Goal: Task Accomplishment & Management: Manage account settings

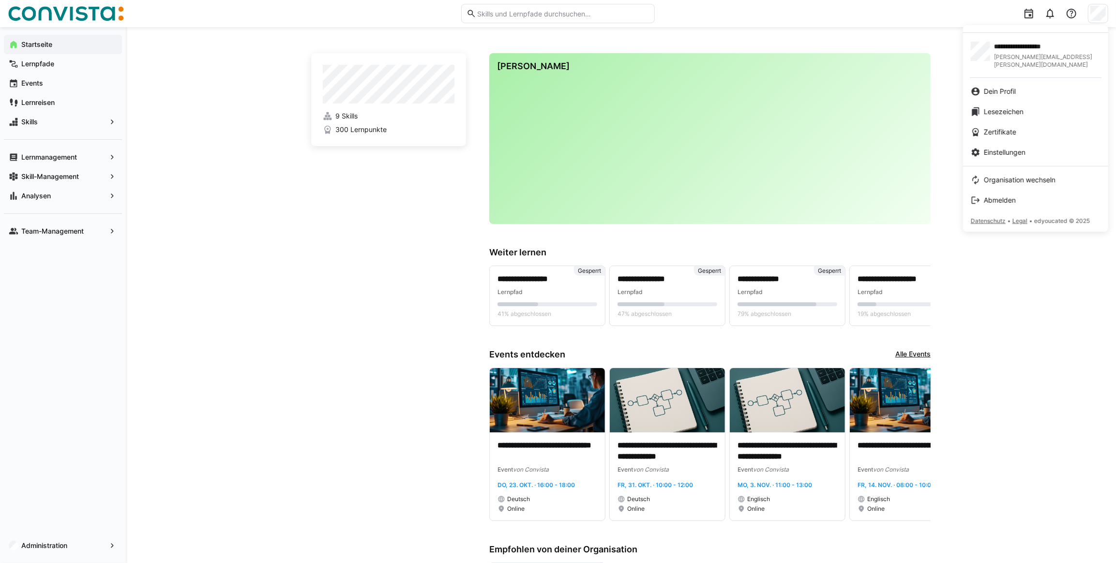
click at [1036, 326] on div at bounding box center [558, 281] width 1116 height 563
click at [1004, 195] on span "Abmelden" at bounding box center [1000, 200] width 32 height 10
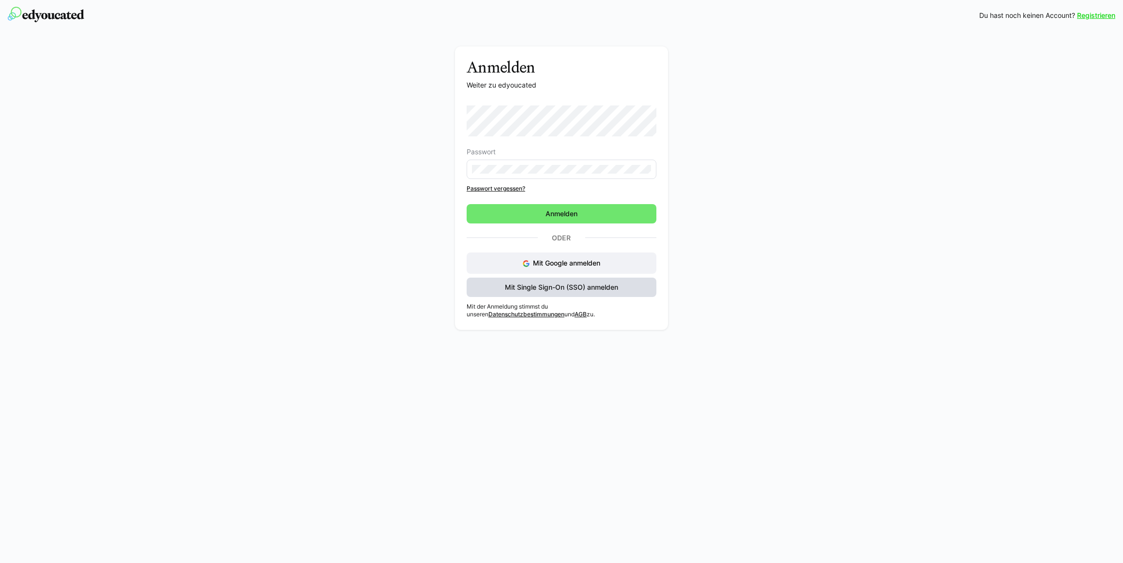
click at [559, 285] on span "Mit Single Sign-On (SSO) anmelden" at bounding box center [561, 288] width 116 height 10
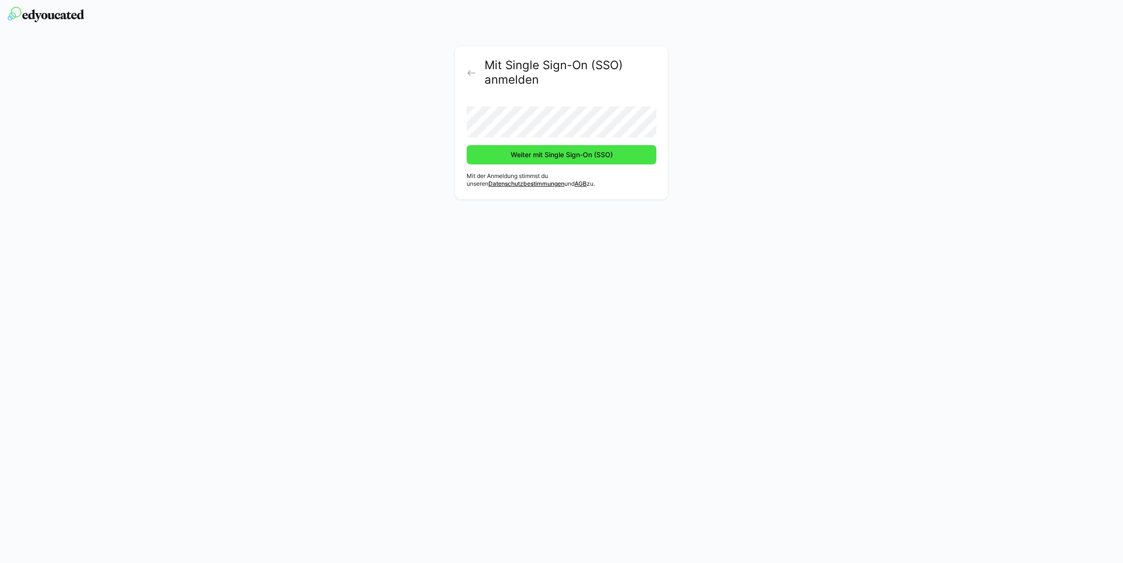
click at [552, 157] on span "Weiter mit Single Sign-On (SSO)" at bounding box center [561, 155] width 105 height 10
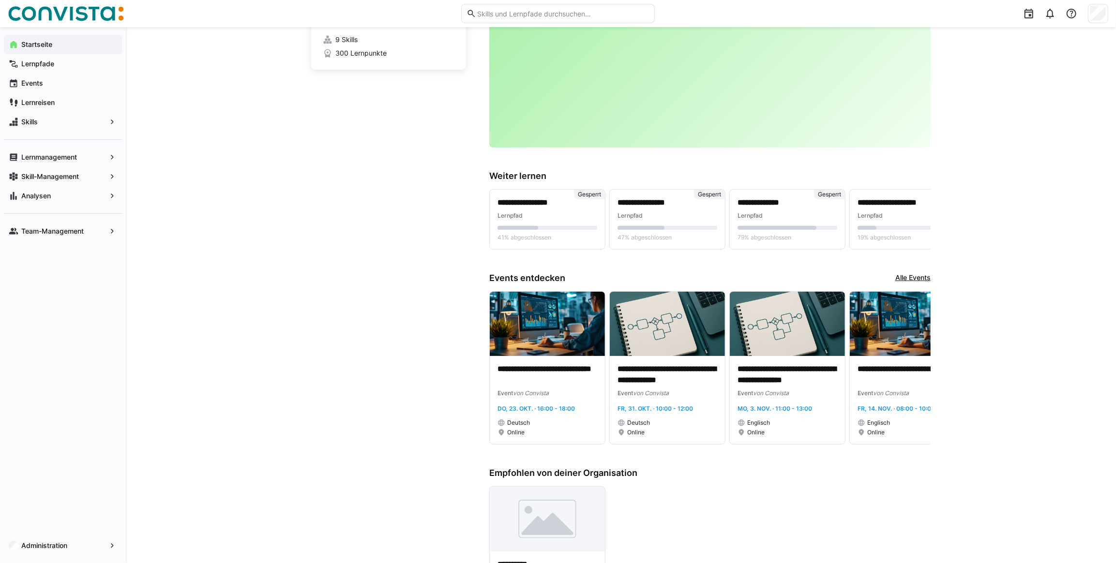
scroll to position [88, 0]
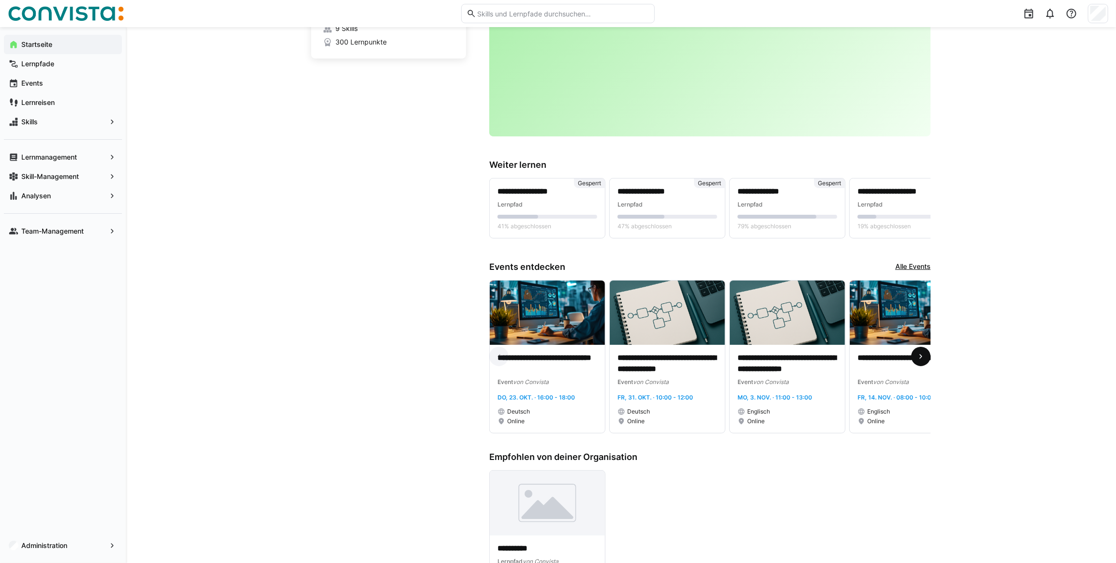
click at [920, 359] on eds-icon at bounding box center [921, 357] width 10 height 10
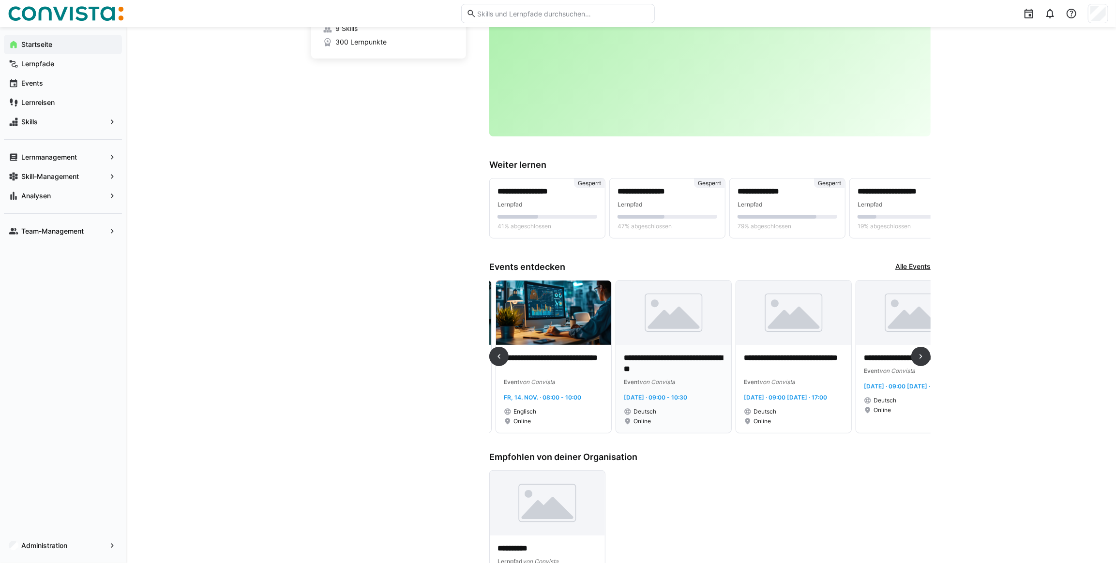
scroll to position [0, 360]
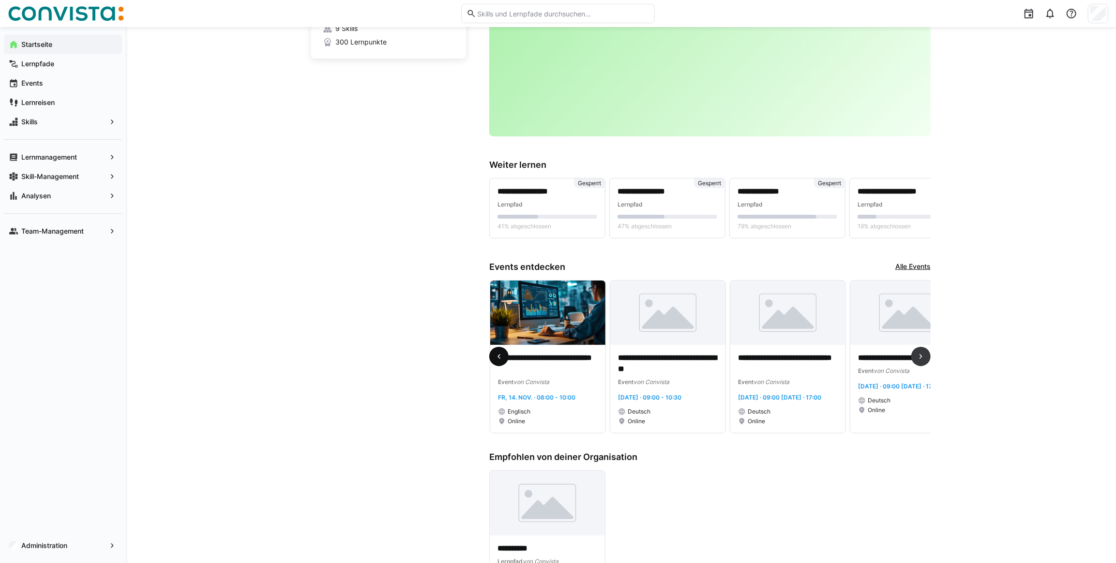
click at [499, 361] on eds-icon at bounding box center [499, 357] width 10 height 10
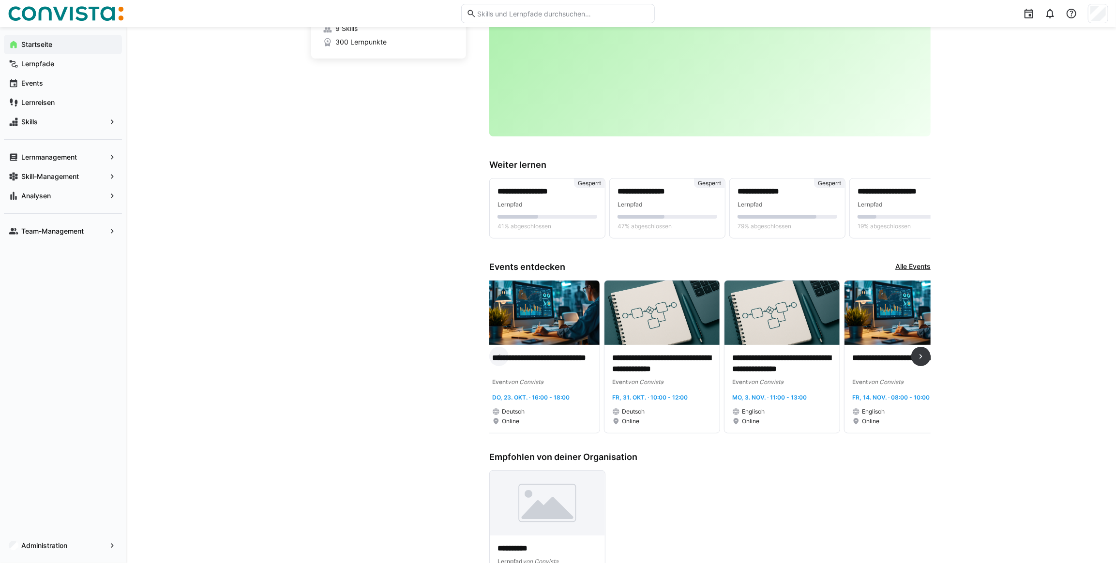
scroll to position [0, 0]
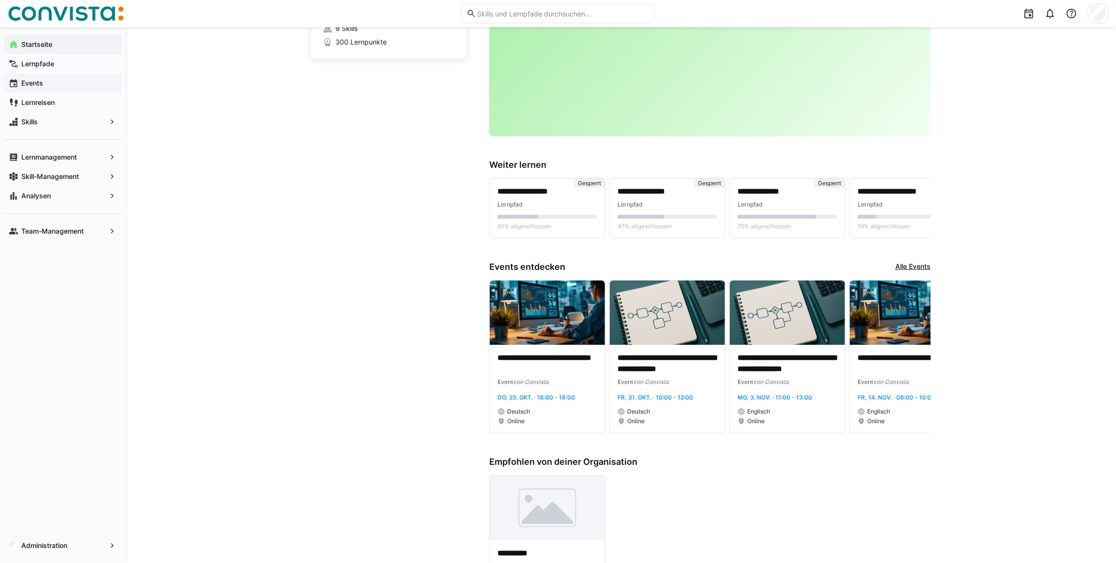
click at [0, 0] on app-navigation-label "Events" at bounding box center [0, 0] width 0 height 0
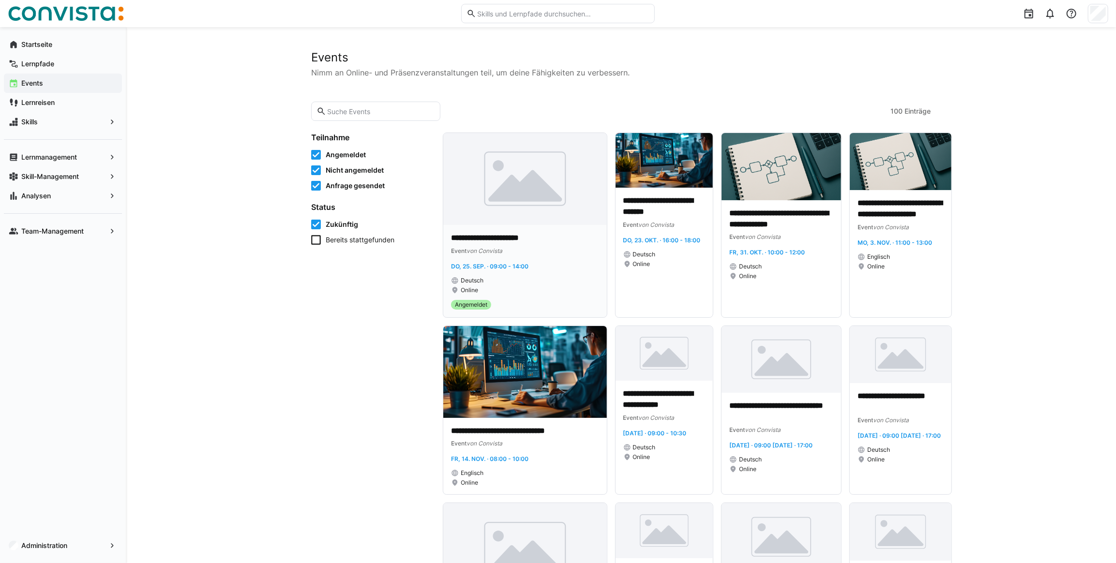
scroll to position [44, 0]
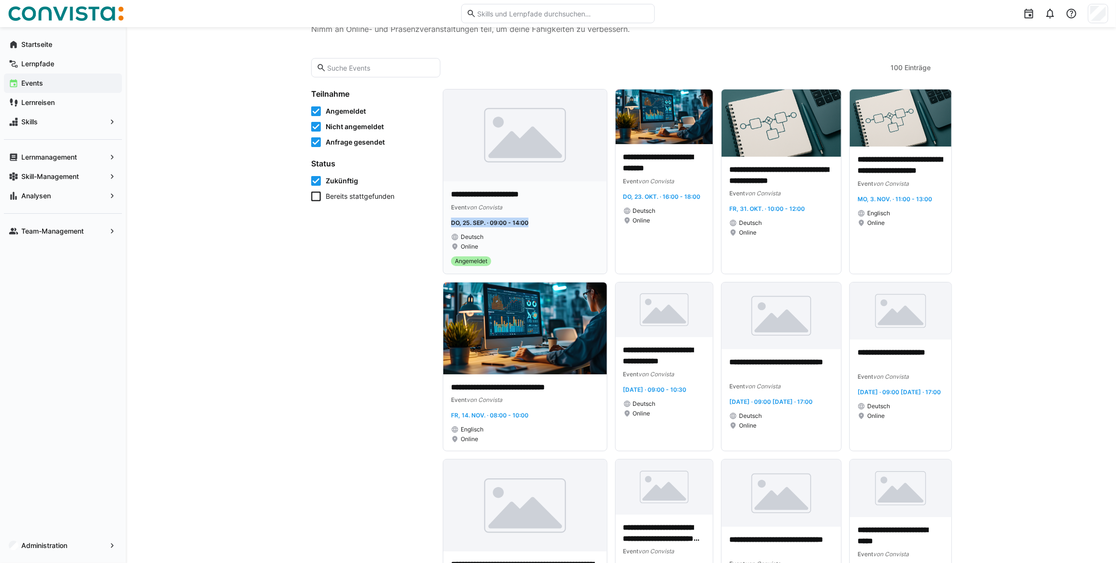
drag, startPoint x: 450, startPoint y: 223, endPoint x: 542, endPoint y: 225, distance: 92.0
click at [542, 225] on div "**********" at bounding box center [525, 227] width 164 height 92
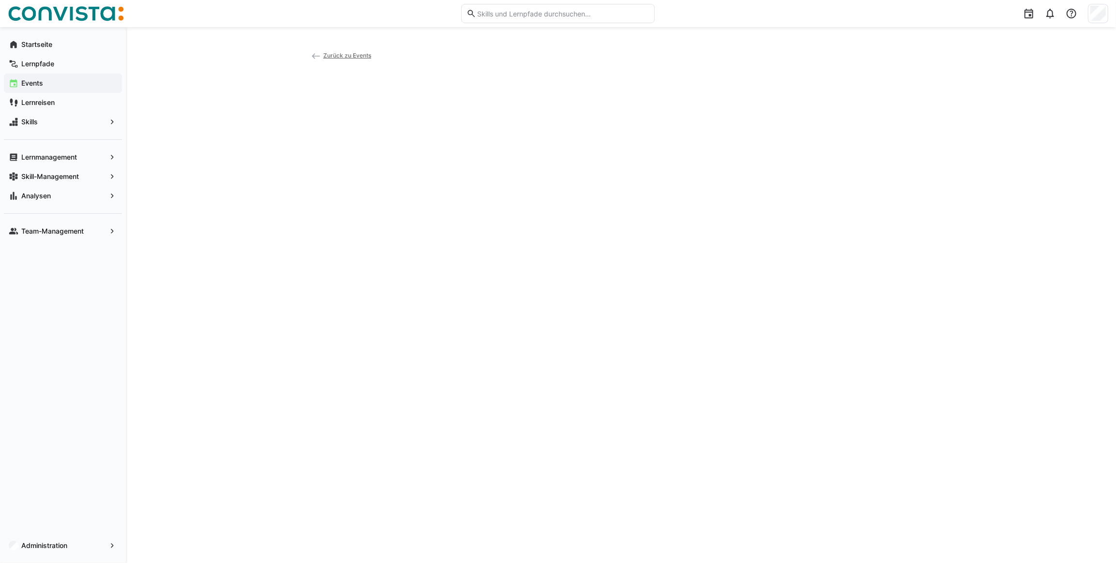
drag, startPoint x: 542, startPoint y: 225, endPoint x: 547, endPoint y: 256, distance: 32.4
click at [547, 256] on div "Zurück zu Events" at bounding box center [620, 295] width 619 height 490
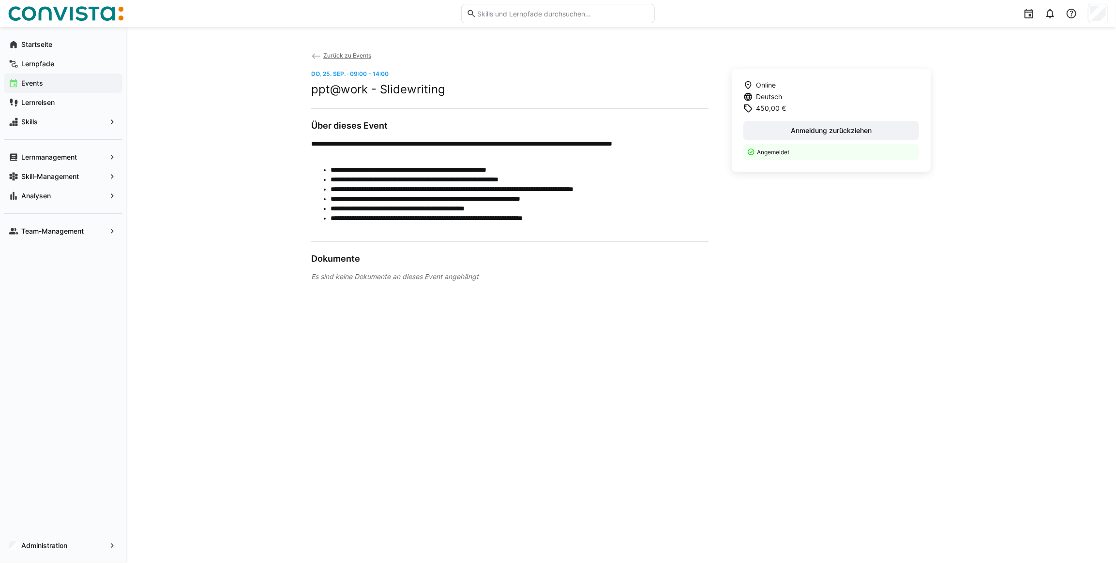
drag, startPoint x: 336, startPoint y: 51, endPoint x: 334, endPoint y: 45, distance: 6.7
click at [336, 52] on span "Zurück zu Events" at bounding box center [347, 55] width 48 height 7
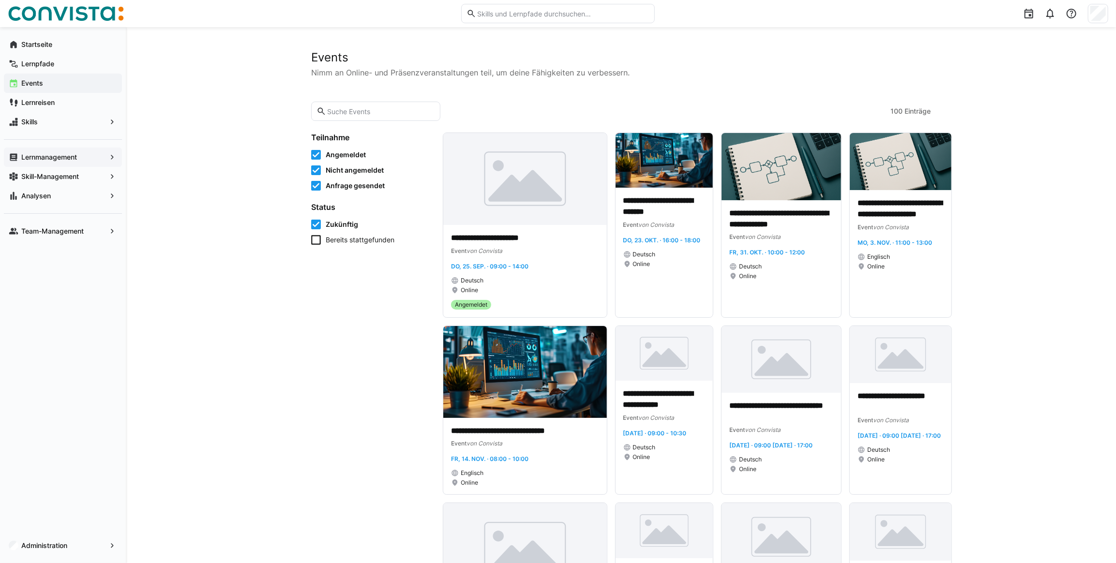
click at [0, 0] on app-navigation-label "Lernmanagement" at bounding box center [0, 0] width 0 height 0
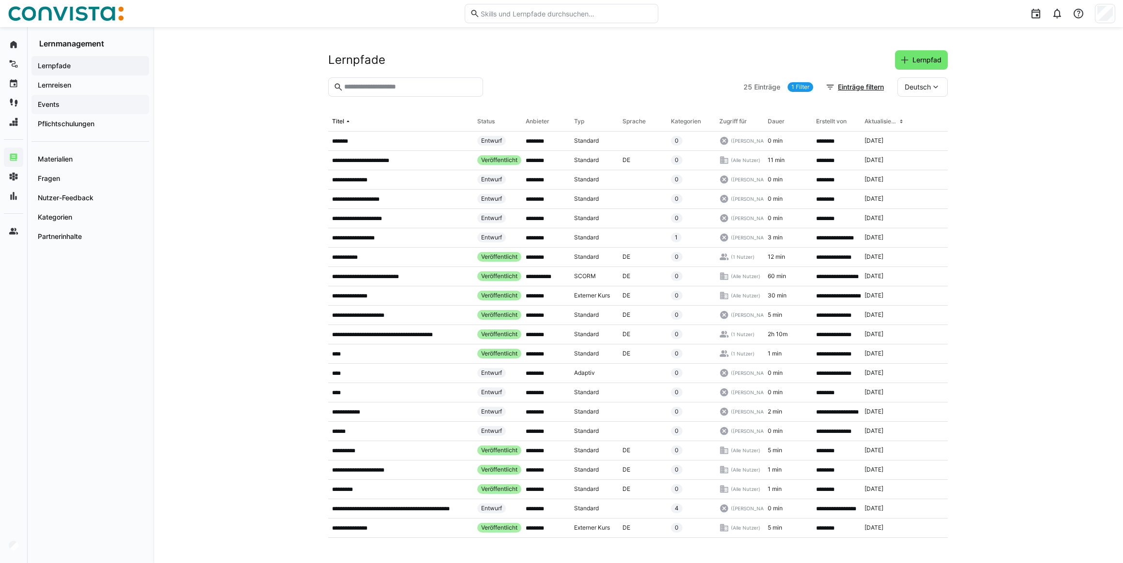
click at [0, 0] on app-navigation-label "Events" at bounding box center [0, 0] width 0 height 0
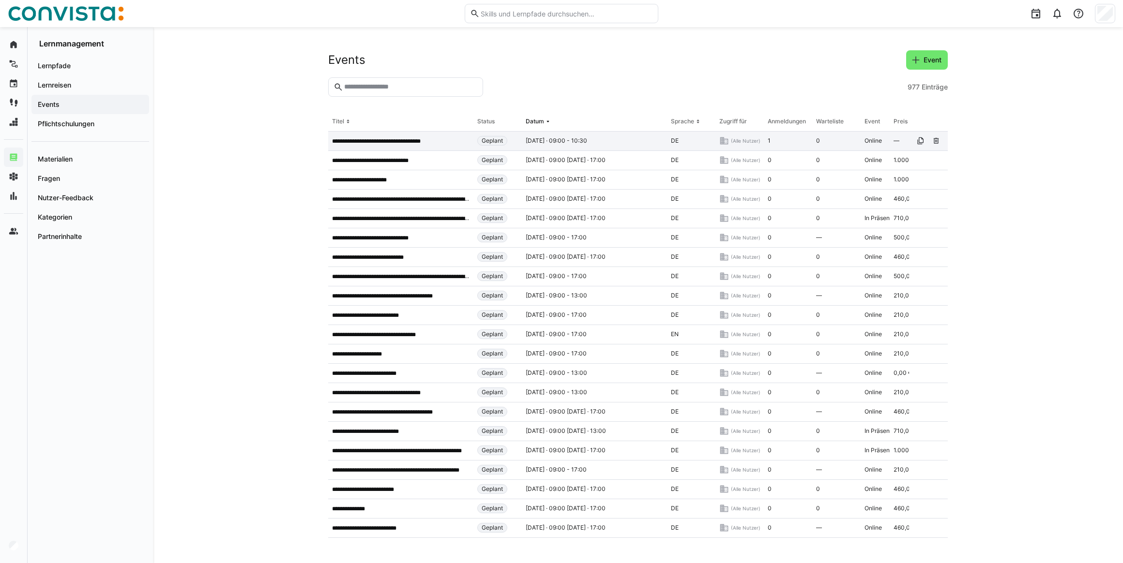
click at [389, 145] on p "**********" at bounding box center [384, 141] width 105 height 8
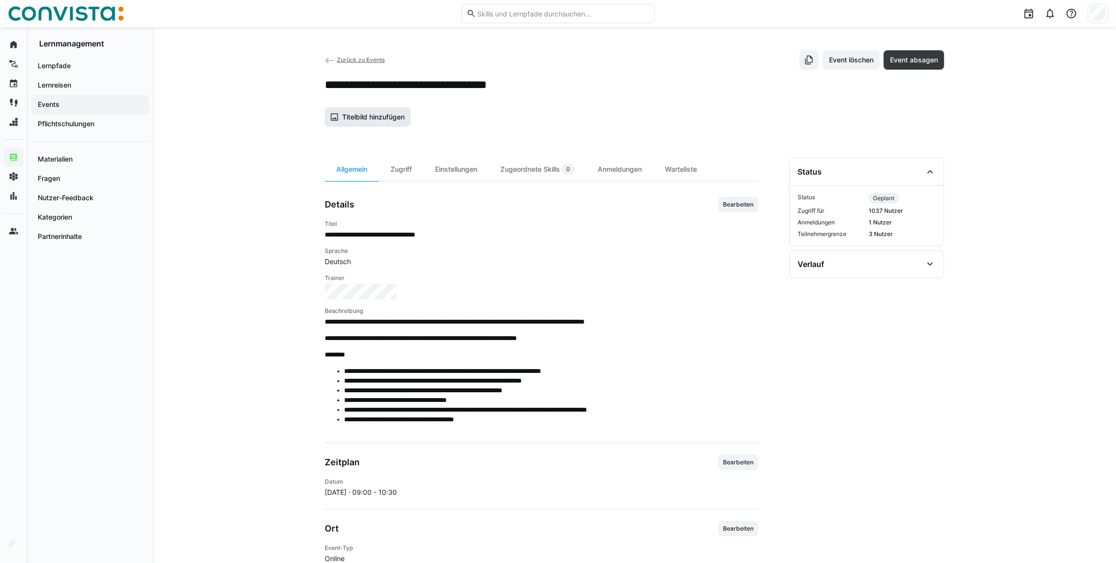
click at [378, 111] on span "Titelbild hinzufügen" at bounding box center [368, 116] width 86 height 19
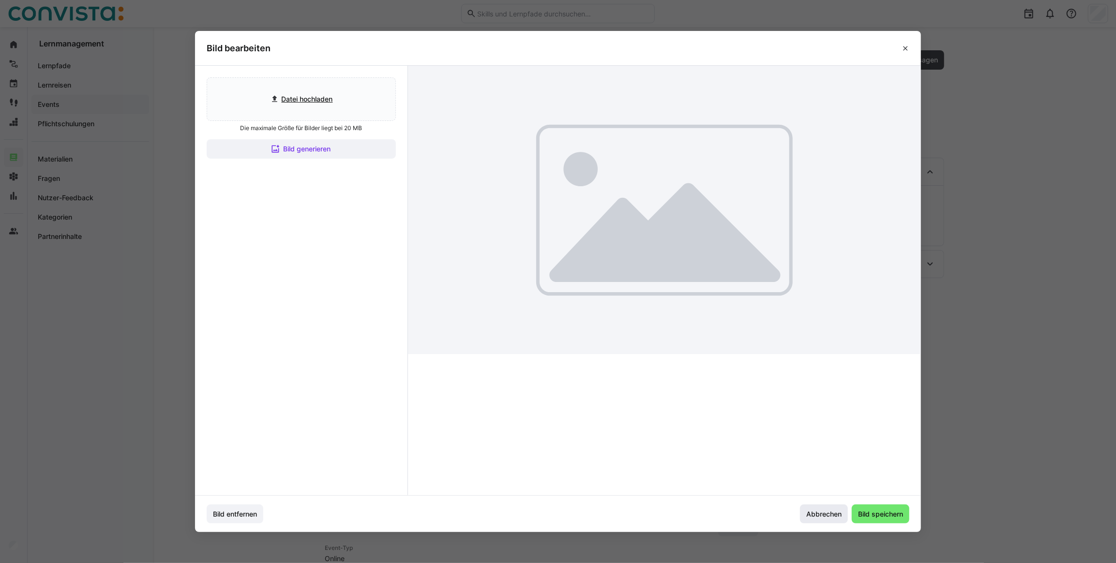
click at [827, 516] on span "Abbrechen" at bounding box center [824, 515] width 38 height 10
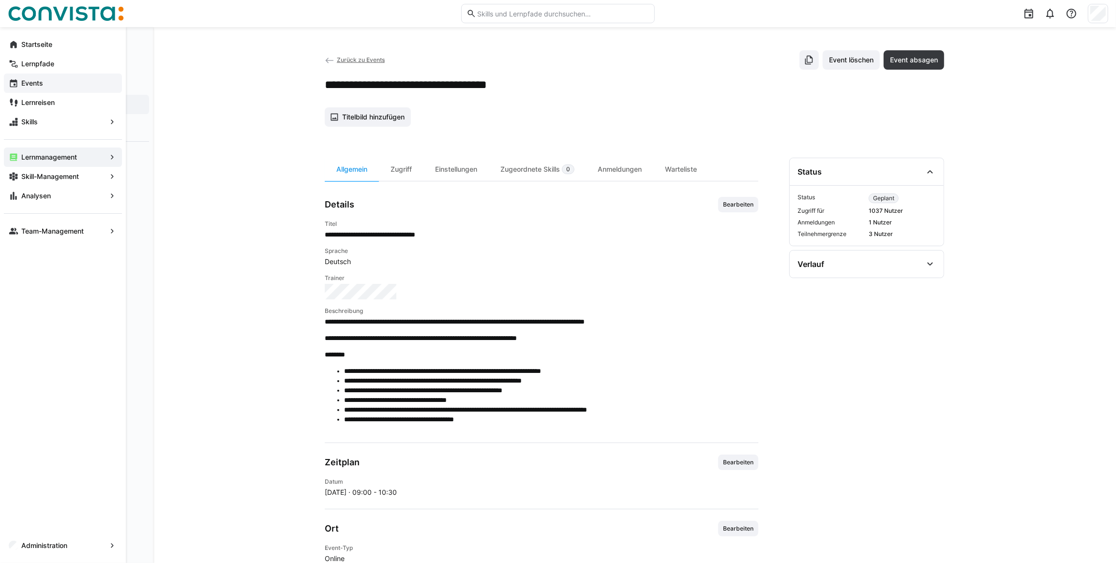
click at [0, 0] on app-navigation-label "Events" at bounding box center [0, 0] width 0 height 0
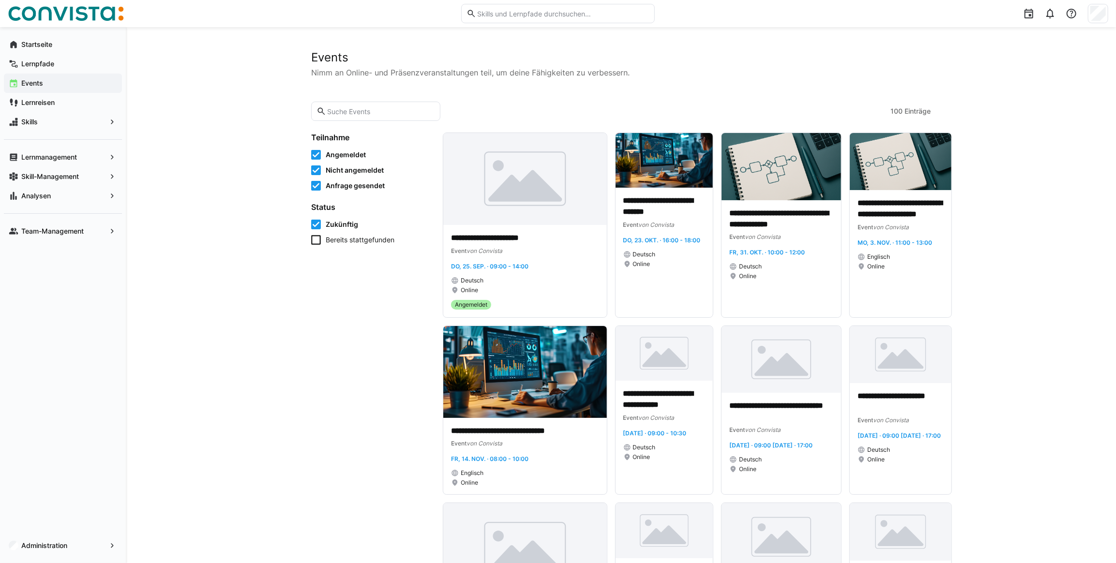
scroll to position [44, 0]
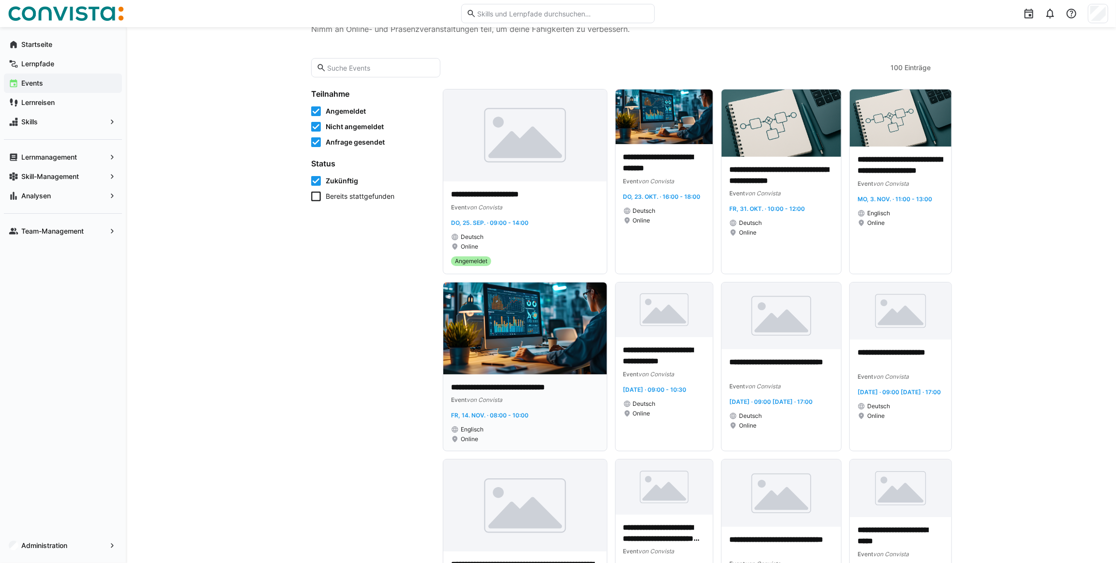
click at [526, 346] on img at bounding box center [525, 329] width 164 height 92
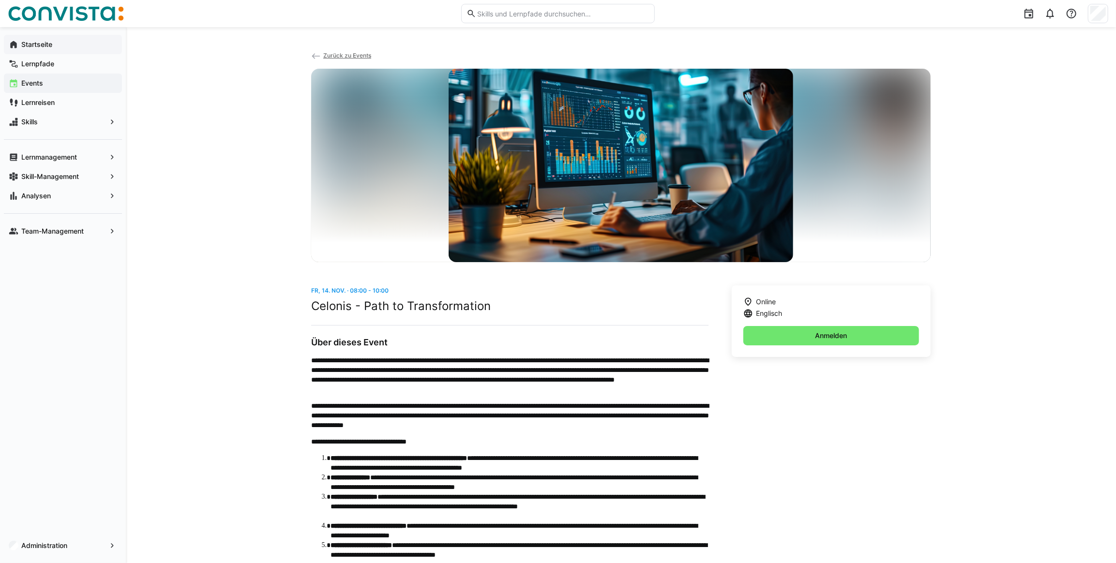
click at [38, 49] on div "Startseite" at bounding box center [63, 44] width 118 height 19
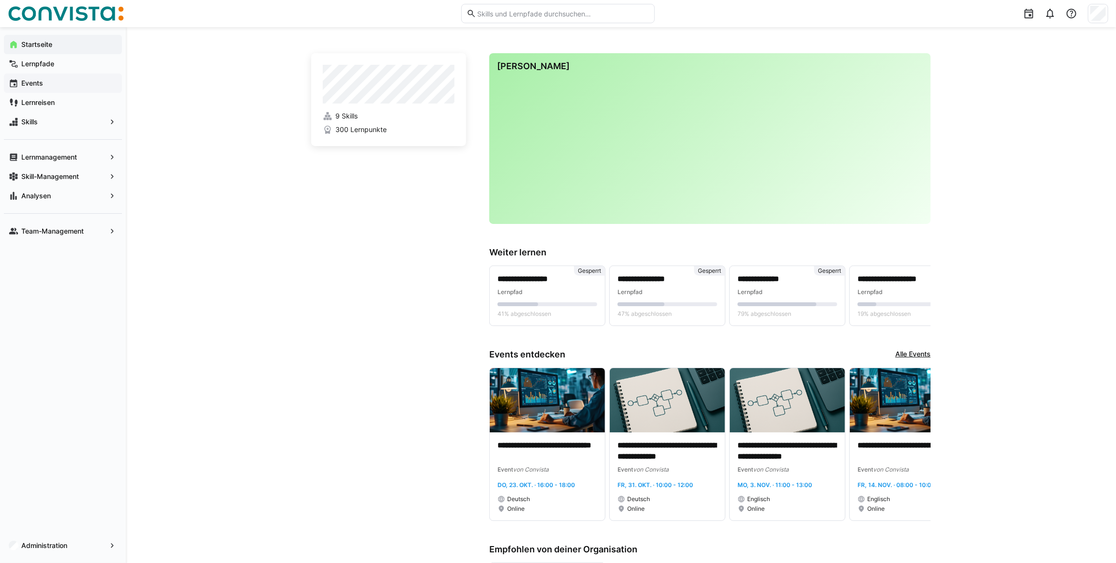
drag, startPoint x: 259, startPoint y: 215, endPoint x: 270, endPoint y: 211, distance: 11.8
click at [259, 215] on div "**********" at bounding box center [621, 487] width 990 height 921
click at [0, 0] on app-navigation-label "Skill-Management" at bounding box center [0, 0] width 0 height 0
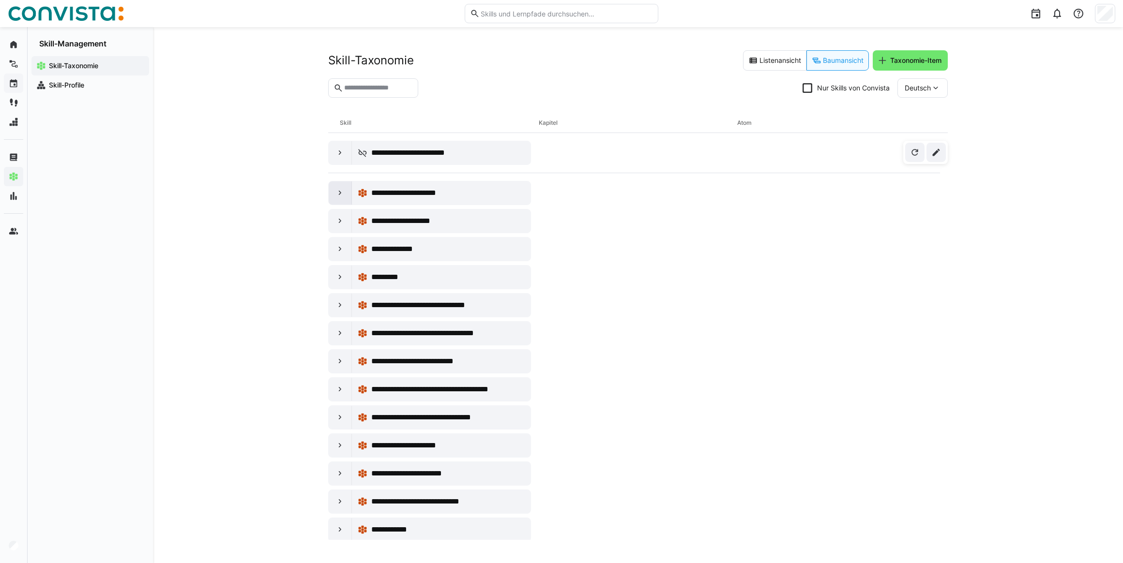
click at [336, 192] on eds-icon at bounding box center [340, 193] width 10 height 10
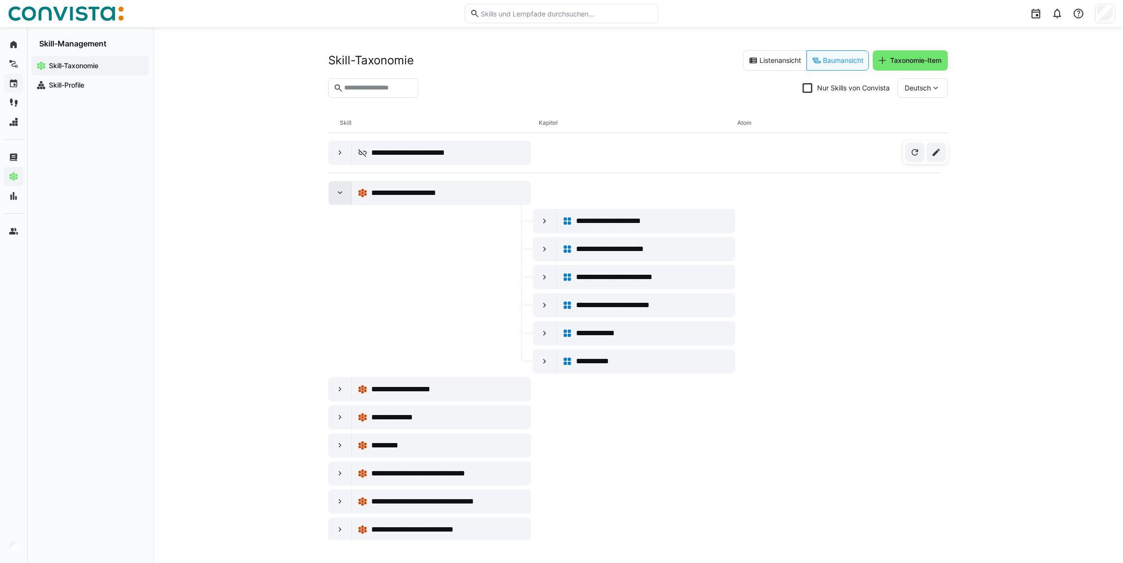
click at [336, 192] on eds-icon at bounding box center [340, 193] width 10 height 10
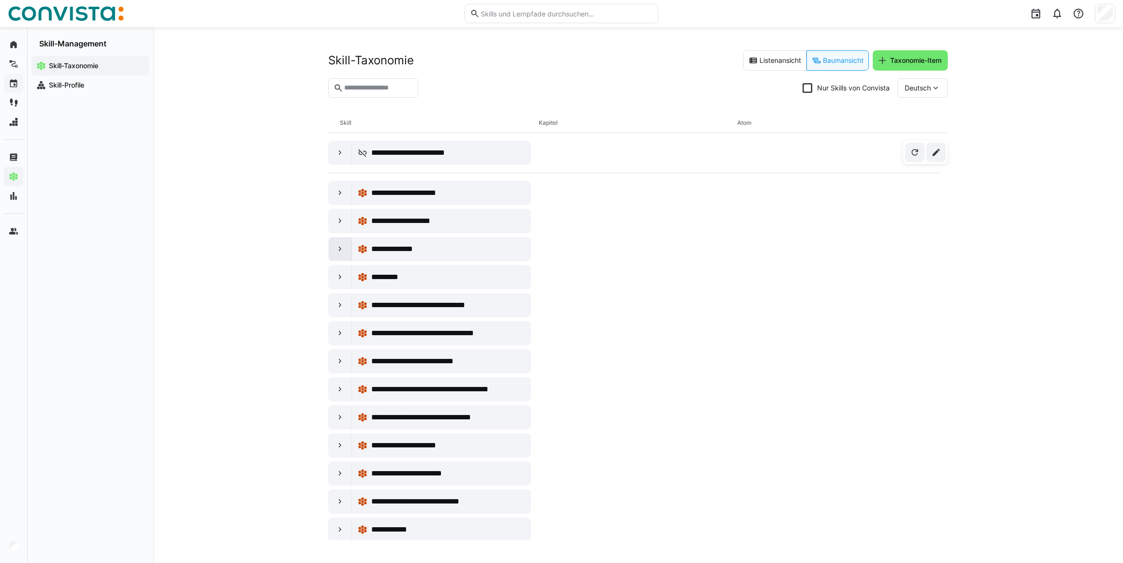
click at [338, 249] on eds-icon at bounding box center [340, 249] width 10 height 10
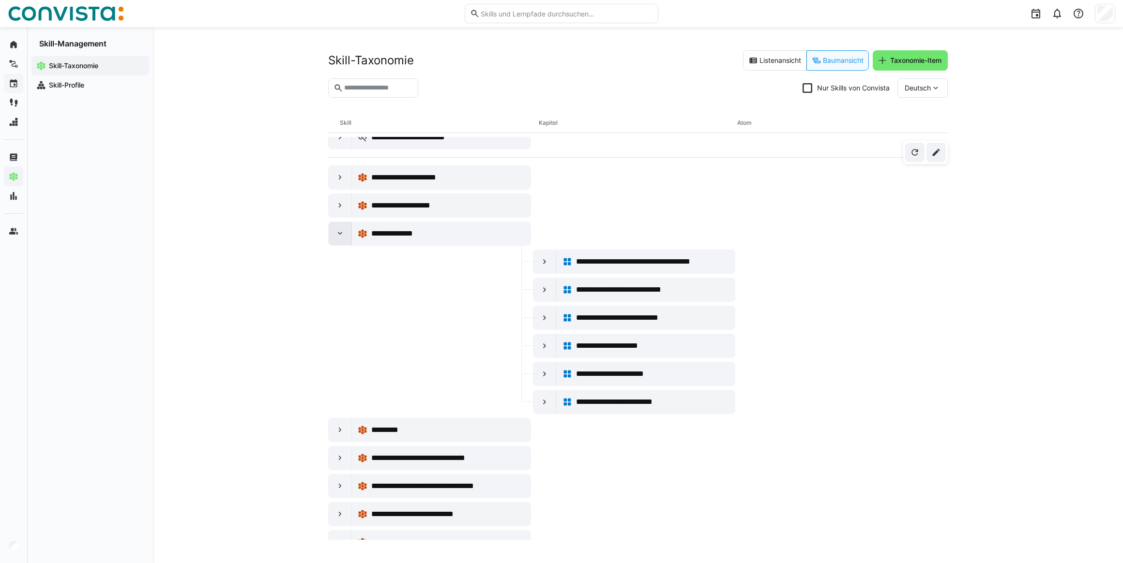
scroll to position [44, 0]
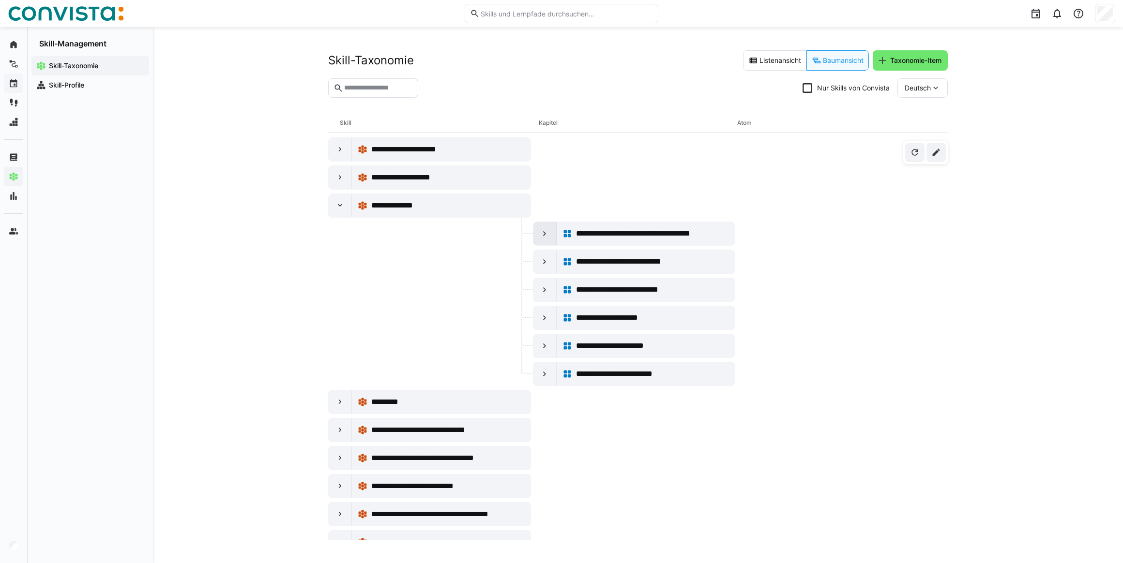
click at [533, 232] on div at bounding box center [544, 233] width 23 height 23
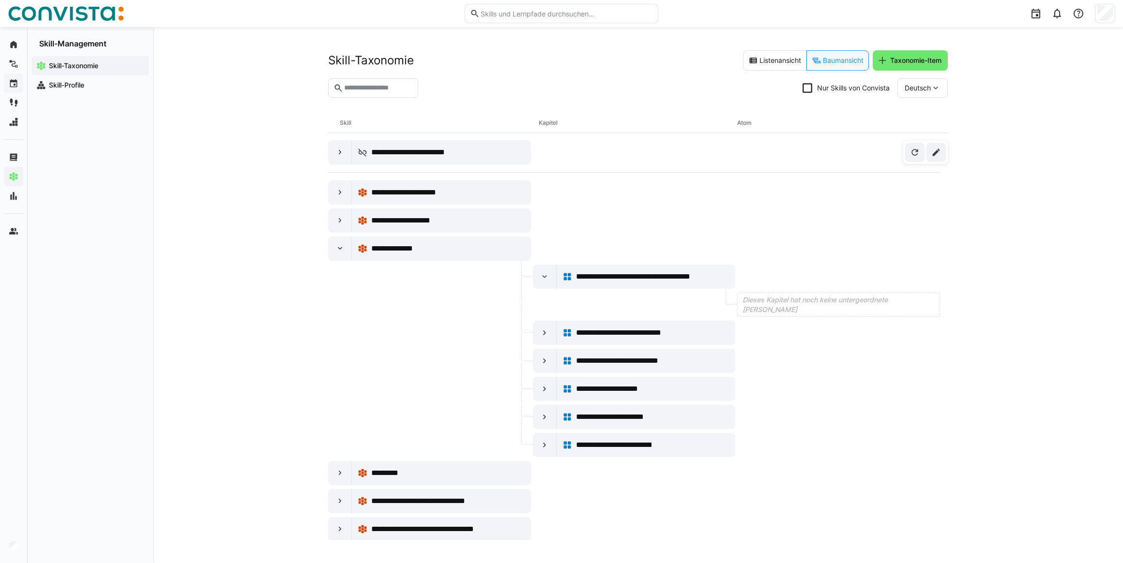
scroll to position [0, 0]
click at [628, 275] on span "**********" at bounding box center [650, 277] width 148 height 12
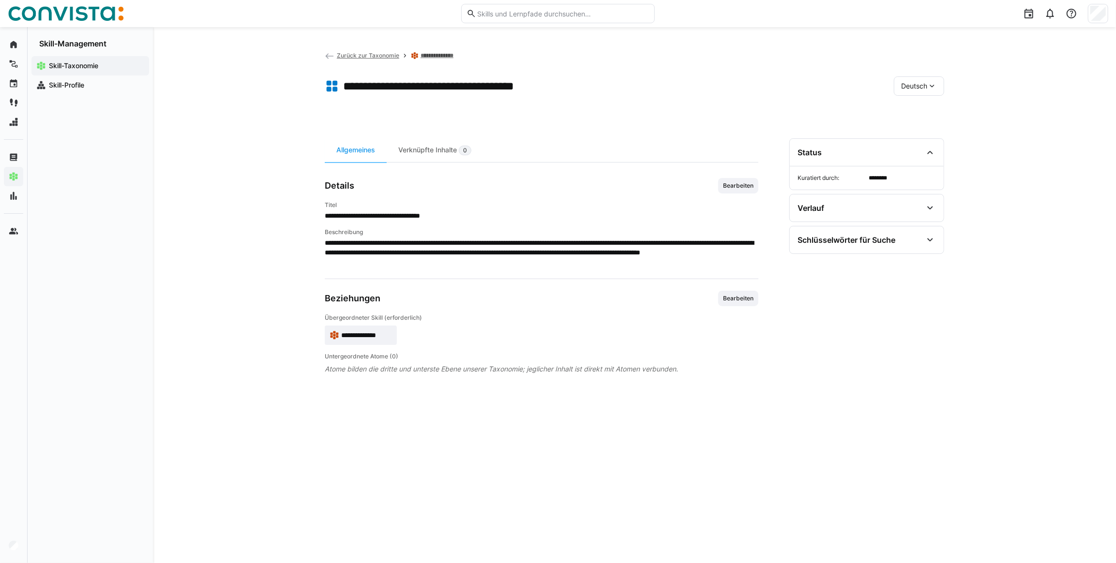
click at [921, 87] on span "Deutsch" at bounding box center [914, 86] width 26 height 10
click at [920, 132] on span "Englisch" at bounding box center [914, 132] width 26 height 10
click at [921, 84] on span "Englisch" at bounding box center [914, 86] width 26 height 10
click at [764, 119] on app-header-sidebar-layout "**********" at bounding box center [634, 295] width 619 height 490
click at [932, 152] on eds-icon at bounding box center [930, 153] width 12 height 12
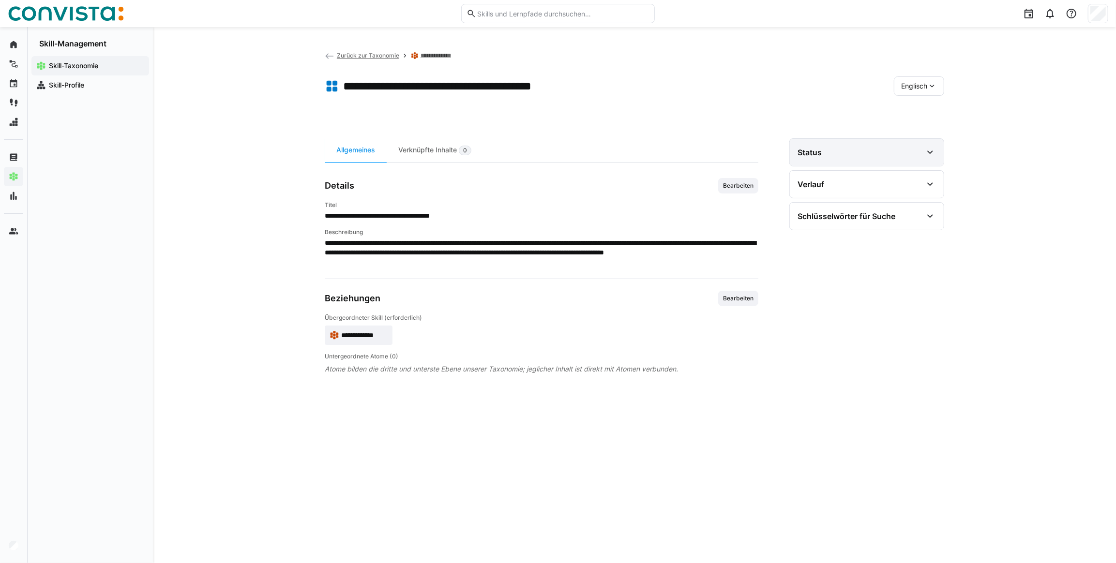
click at [932, 152] on eds-icon at bounding box center [930, 153] width 12 height 12
click at [933, 210] on eds-icon at bounding box center [930, 208] width 12 height 12
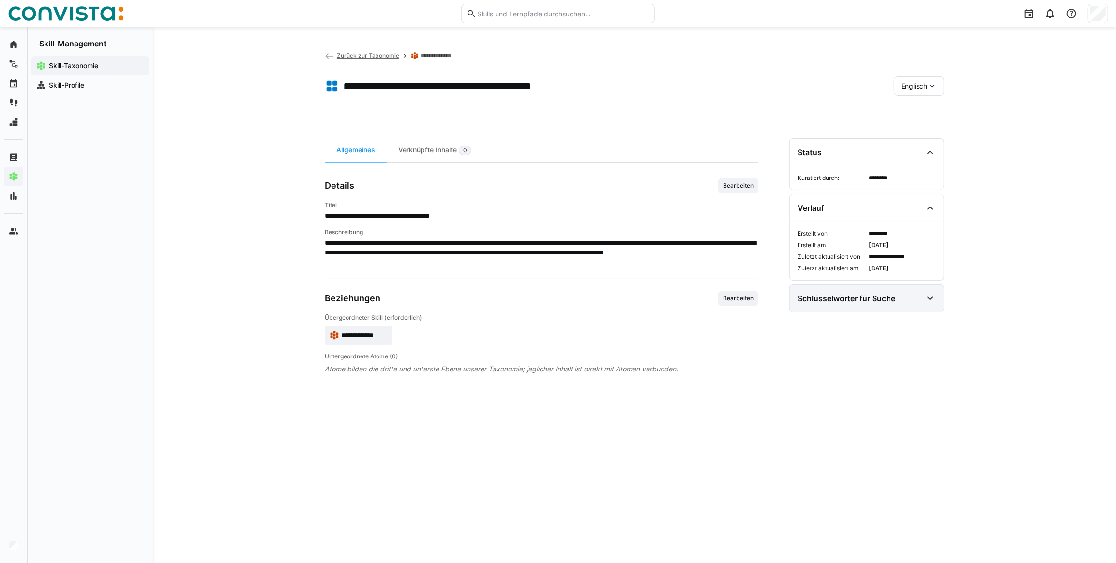
click at [929, 301] on eds-icon at bounding box center [930, 299] width 12 height 12
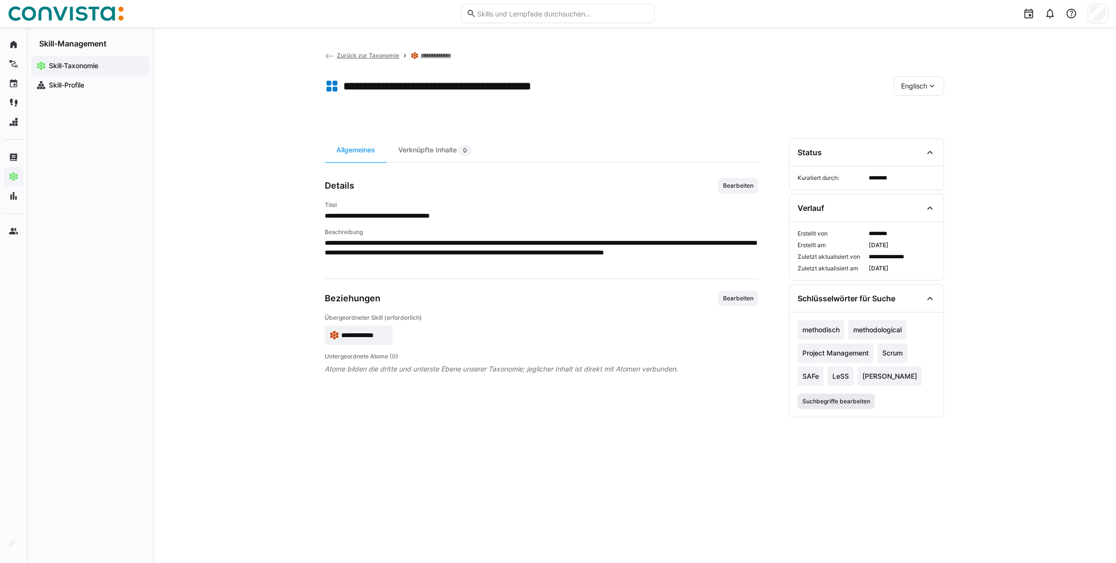
click at [845, 406] on span "Suchbegriffe bearbeiten" at bounding box center [835, 401] width 77 height 15
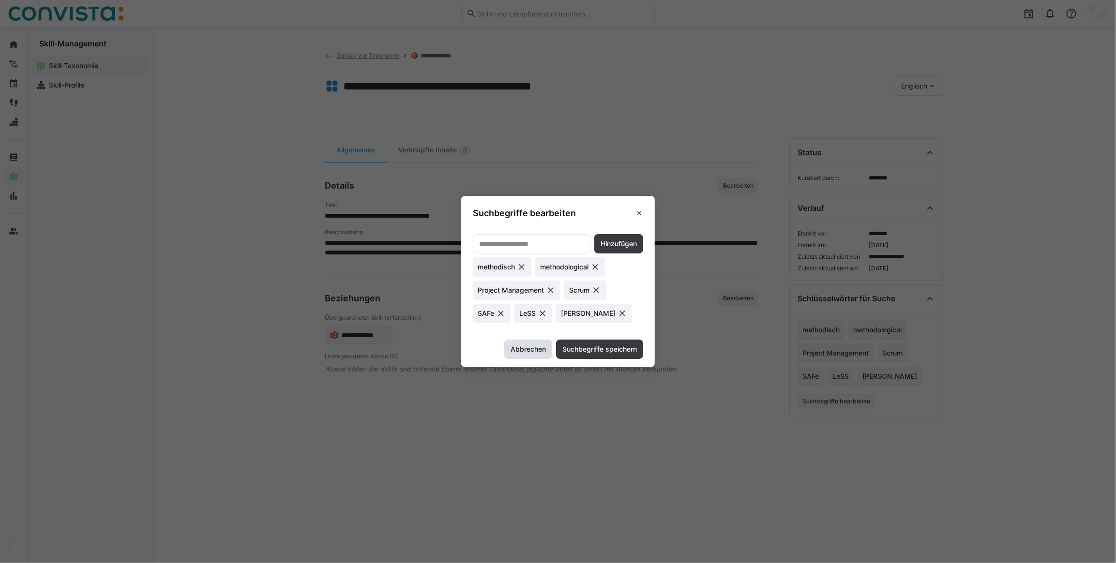
click at [533, 348] on span "Abbrechen" at bounding box center [528, 350] width 38 height 10
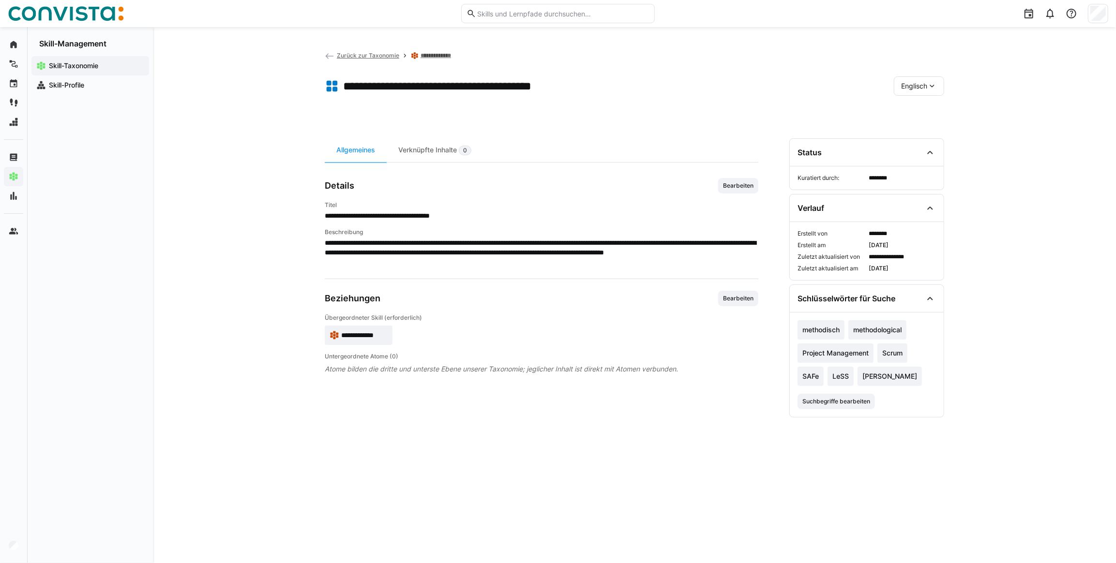
click at [932, 82] on eds-icon at bounding box center [932, 86] width 10 height 10
click at [933, 116] on div "Deutsch" at bounding box center [919, 111] width 36 height 10
click at [436, 152] on div "Verknüpfte Inhalte 0" at bounding box center [435, 150] width 96 height 24
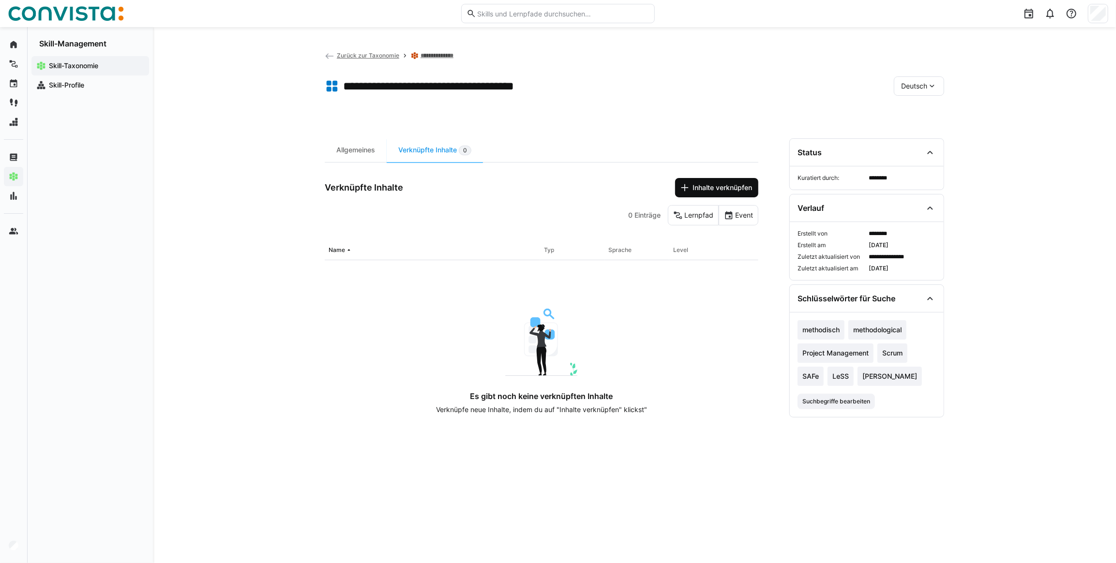
click at [702, 189] on span "Inhalte verknüpfen" at bounding box center [722, 188] width 62 height 10
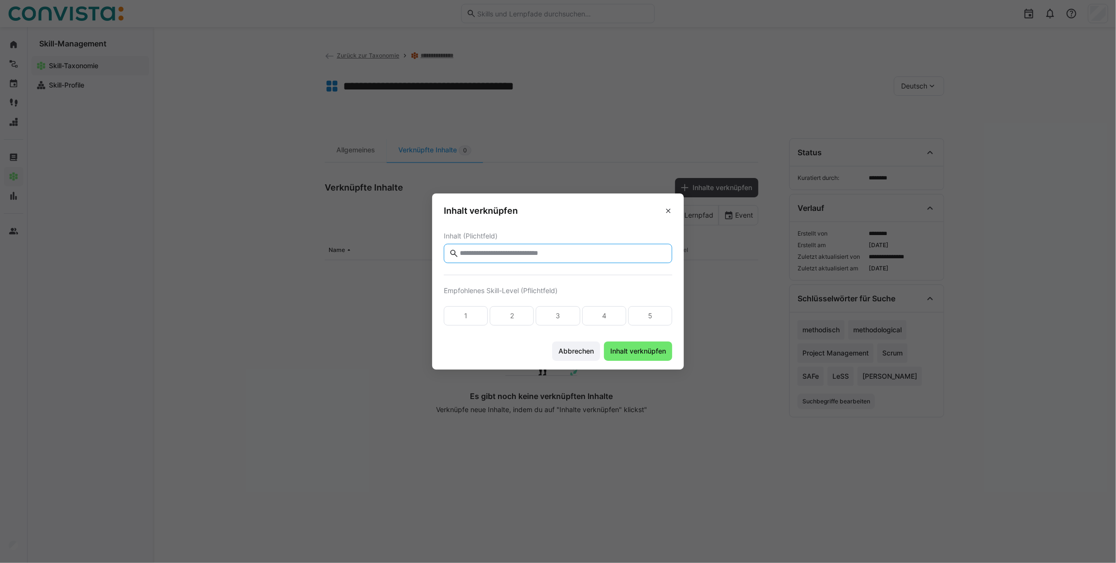
click at [509, 255] on input "text" at bounding box center [563, 253] width 208 height 9
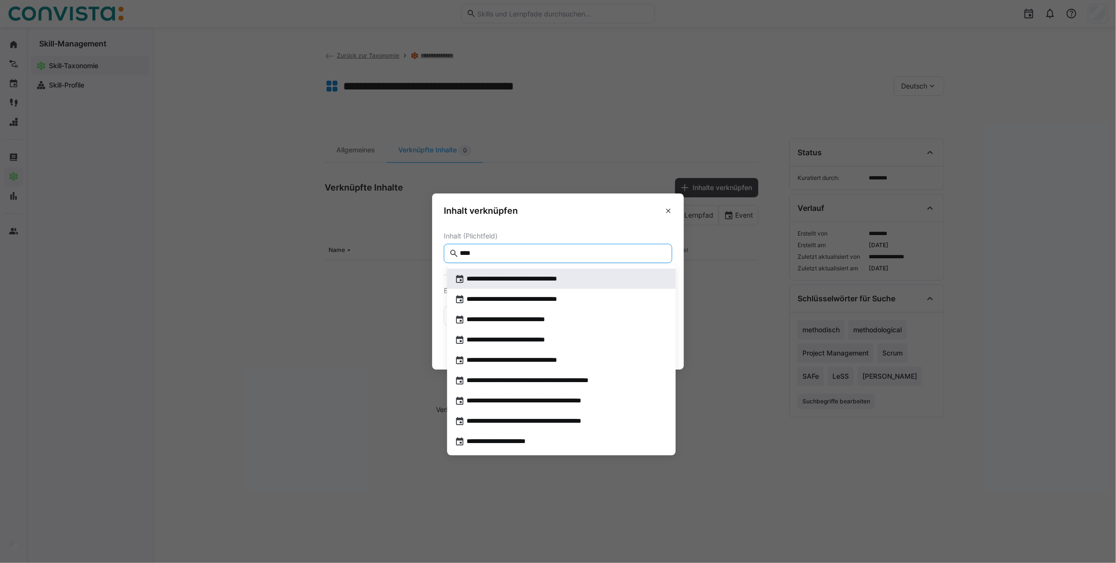
type input "****"
click at [520, 281] on span "**********" at bounding box center [526, 279] width 121 height 10
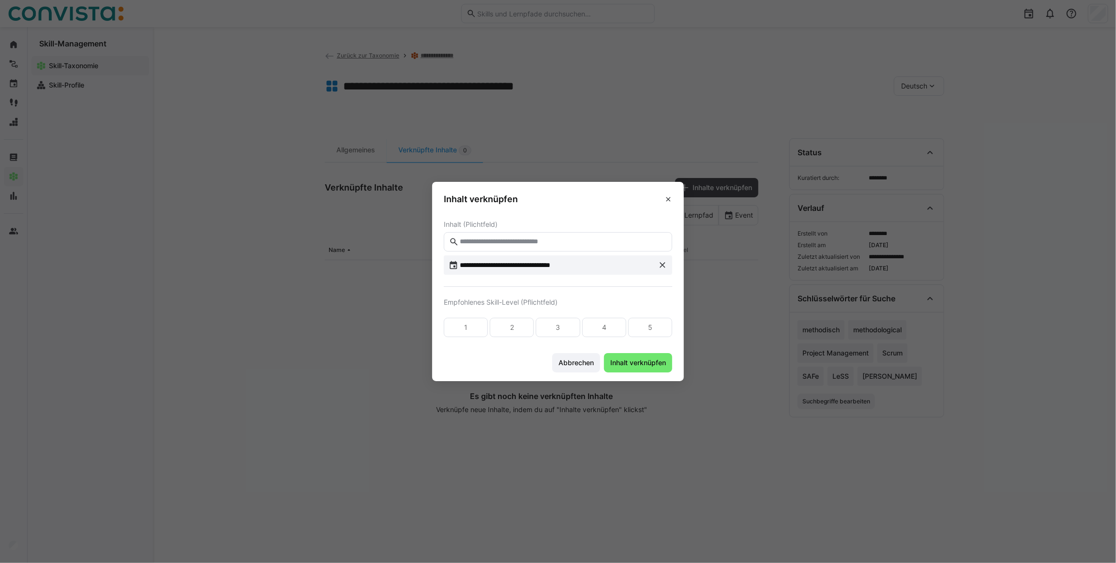
click at [577, 243] on input "text" at bounding box center [563, 242] width 208 height 9
click at [667, 265] on eds-icon at bounding box center [663, 265] width 10 height 10
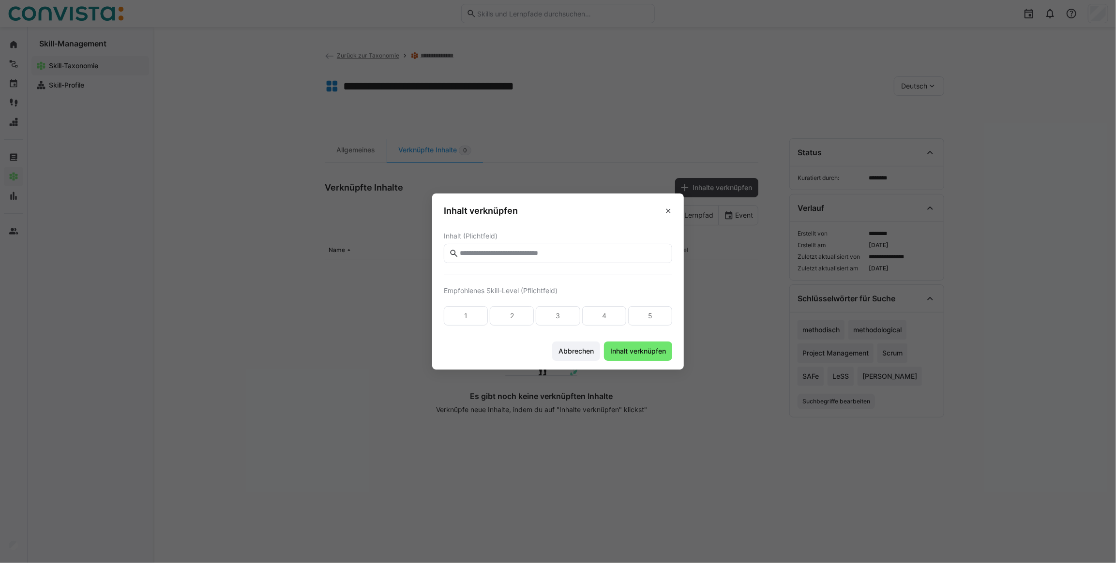
click at [556, 257] on eds-input at bounding box center [558, 253] width 228 height 19
type input "*****"
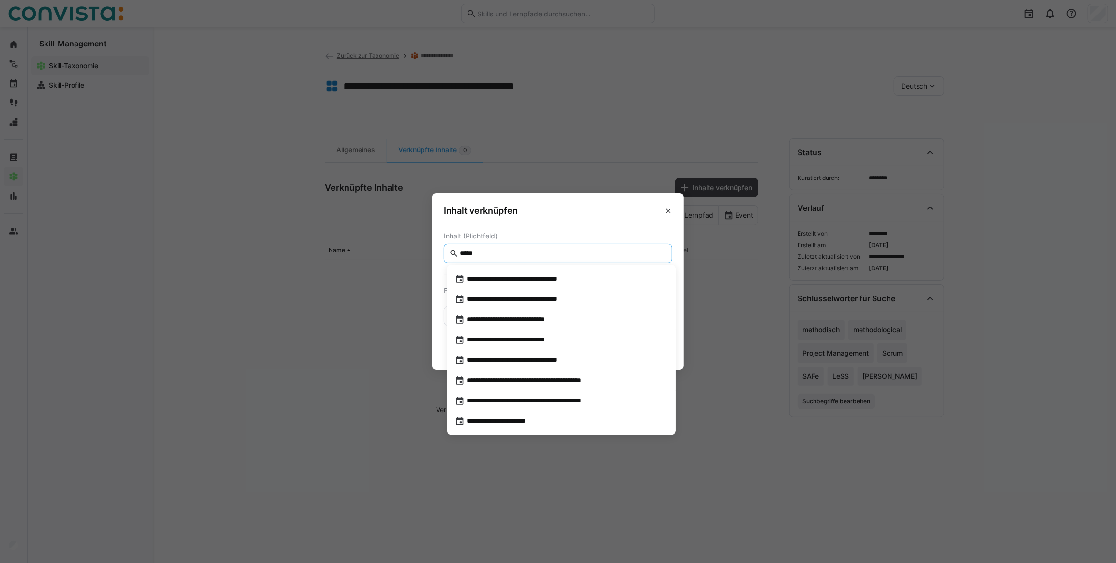
click at [469, 256] on input "*****" at bounding box center [563, 253] width 208 height 9
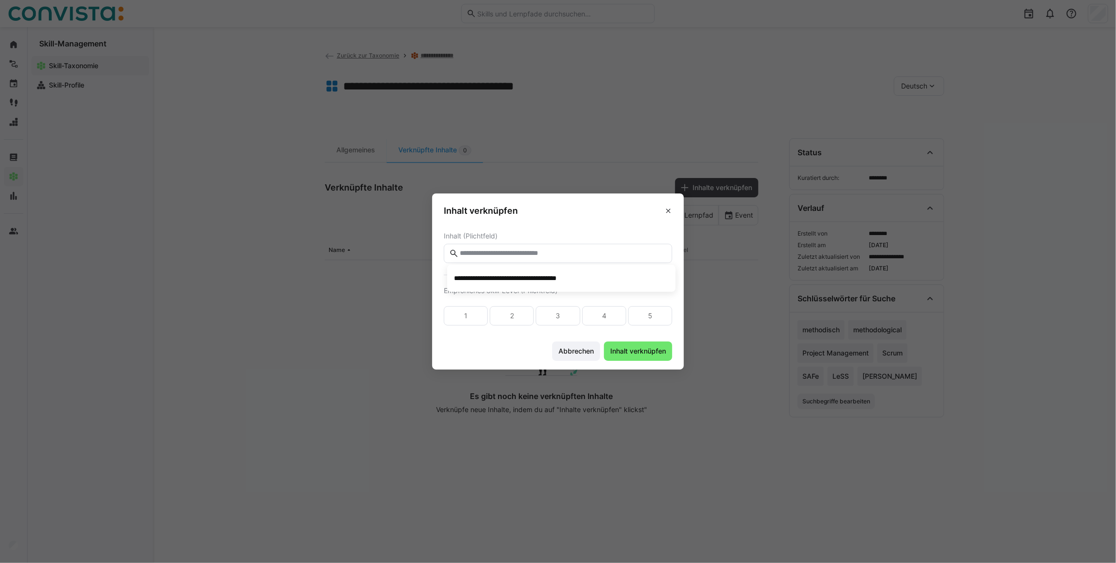
click at [608, 223] on header "Inhalt verknüpfen" at bounding box center [558, 209] width 252 height 30
click at [587, 287] on span "Empfohlenes Skill-Level (Pflichtfeld)" at bounding box center [558, 291] width 228 height 8
click at [559, 254] on input "text" at bounding box center [563, 253] width 208 height 9
click at [561, 258] on eds-input at bounding box center [558, 253] width 228 height 19
drag, startPoint x: 525, startPoint y: 290, endPoint x: 568, endPoint y: 285, distance: 43.3
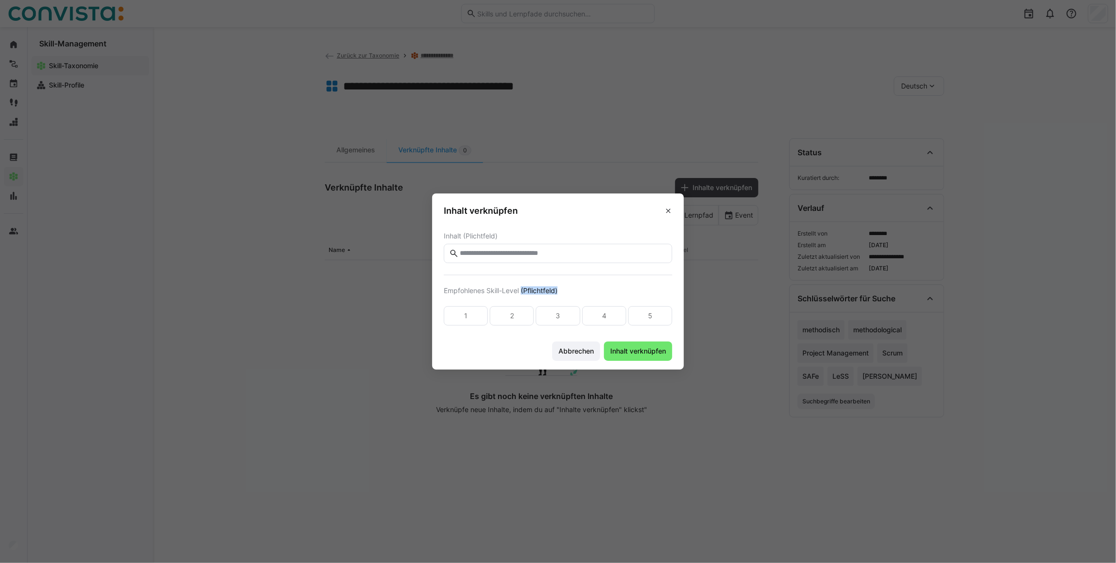
click at [568, 285] on form "Inhalt (Plichtfeld) Empfohlenes Skill-Level (Pflichtfeld) 1 2 3 4 5" at bounding box center [558, 278] width 228 height 93
drag, startPoint x: 568, startPoint y: 285, endPoint x: 570, endPoint y: 295, distance: 10.1
click at [570, 295] on form "Inhalt (Plichtfeld) Empfohlenes Skill-Level (Pflichtfeld) 1 2 3 4 5" at bounding box center [558, 278] width 228 height 93
click at [558, 253] on input "text" at bounding box center [563, 253] width 208 height 9
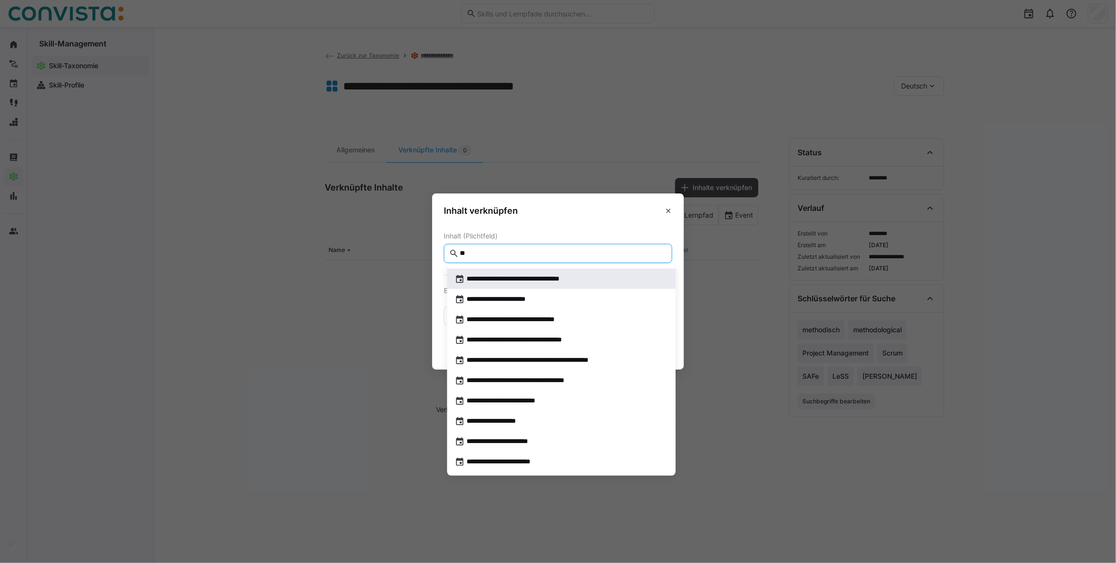
type input "**"
click at [525, 282] on span "**********" at bounding box center [530, 279] width 128 height 10
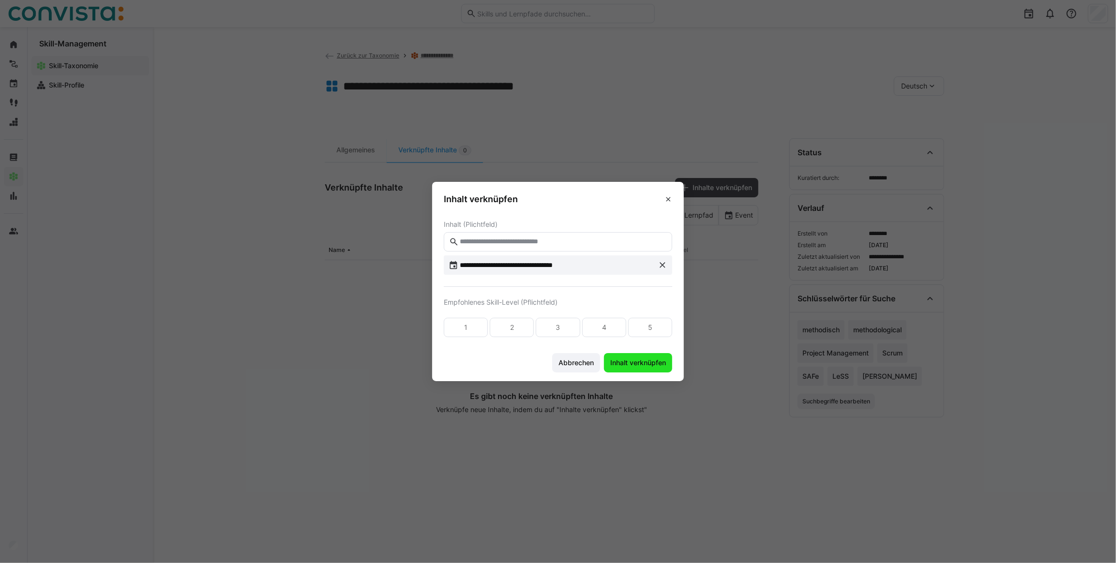
click at [639, 366] on span "Inhalt verknüpfen" at bounding box center [638, 363] width 59 height 10
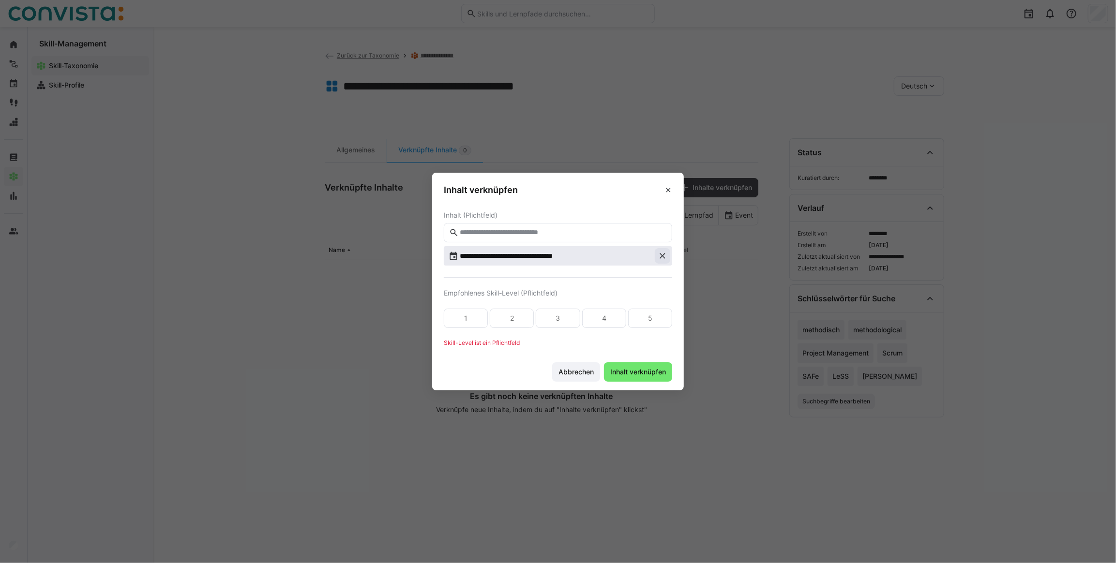
click at [667, 256] on eds-icon at bounding box center [663, 256] width 10 height 10
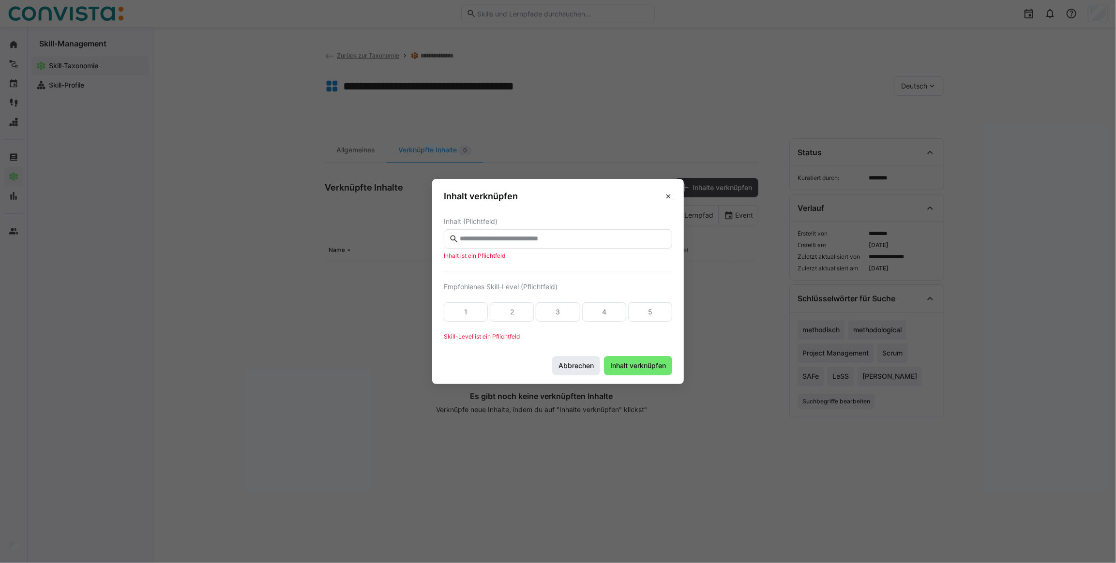
click at [578, 369] on span "Abbrechen" at bounding box center [576, 366] width 38 height 10
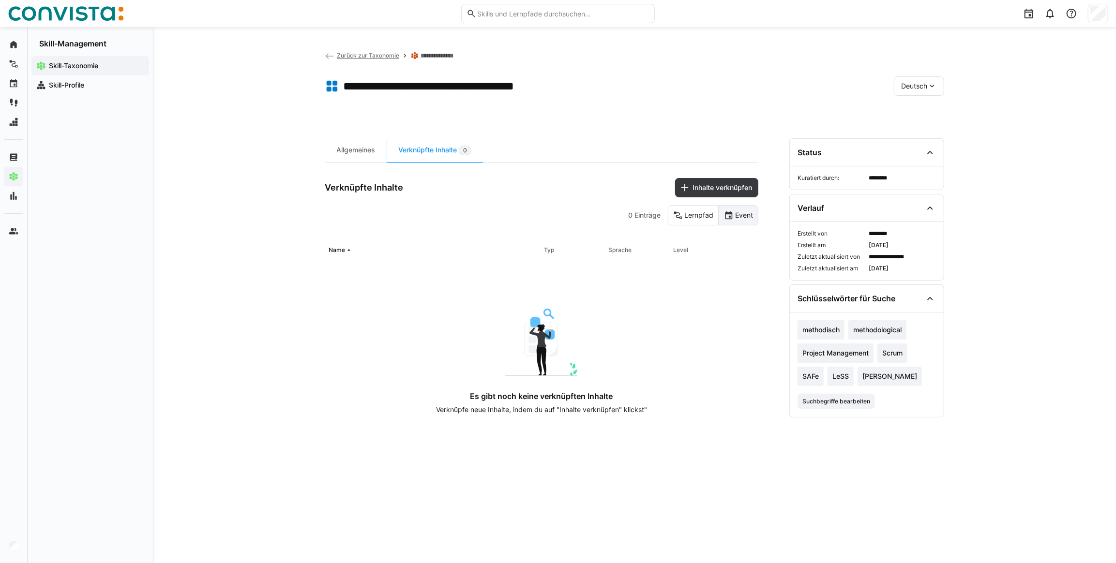
click at [747, 219] on eds-button-option "Event" at bounding box center [739, 215] width 40 height 20
click at [702, 221] on eds-button-option "Lernpfad" at bounding box center [693, 215] width 51 height 20
click at [332, 55] on eds-icon at bounding box center [330, 56] width 10 height 10
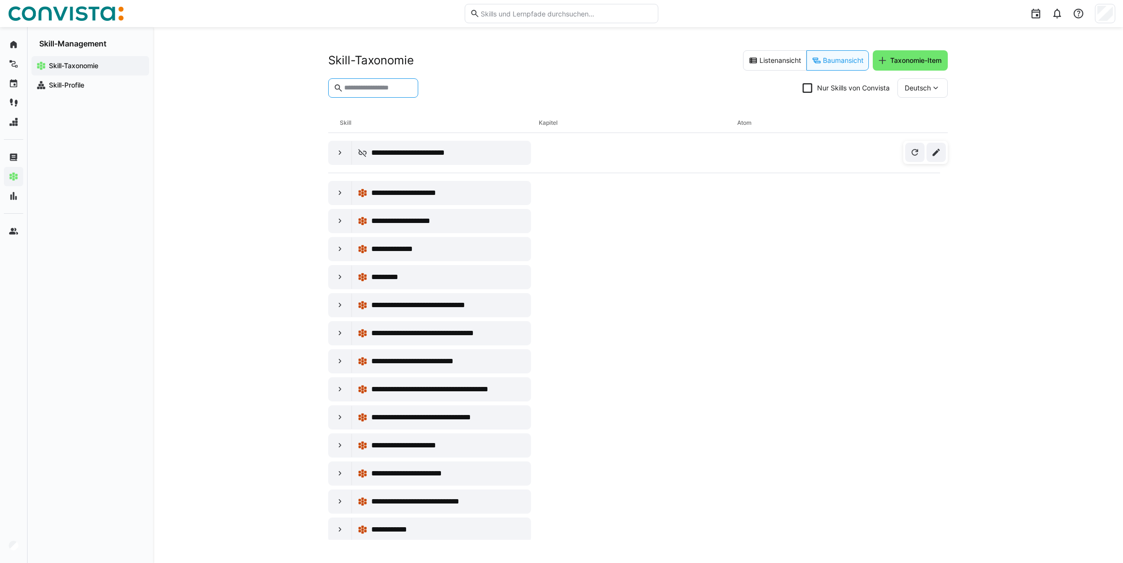
click at [384, 87] on input "text" at bounding box center [378, 88] width 70 height 9
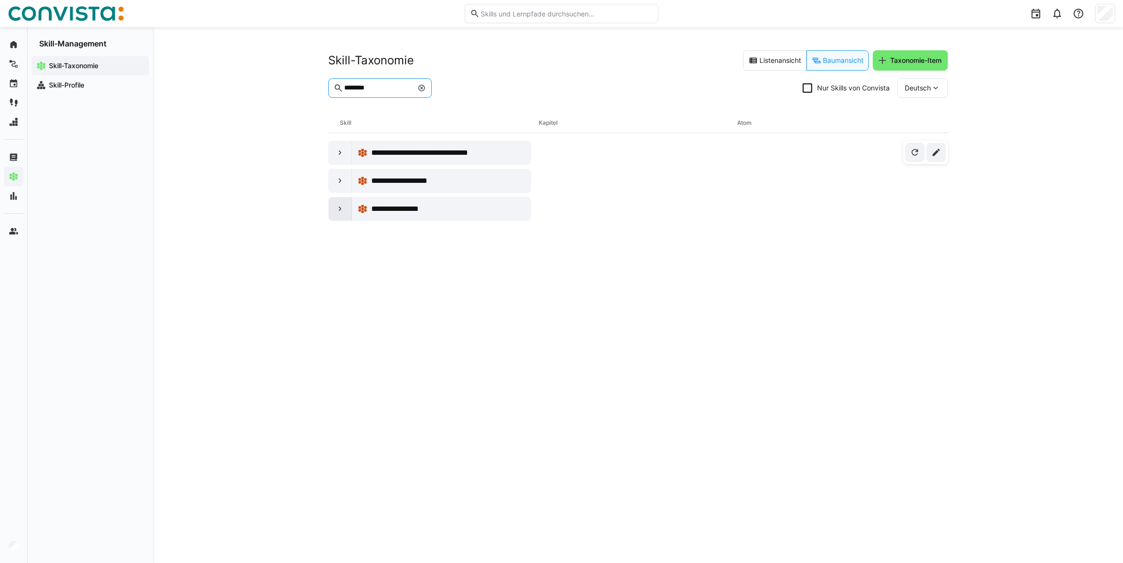
type input "********"
click at [337, 210] on eds-icon at bounding box center [340, 209] width 10 height 10
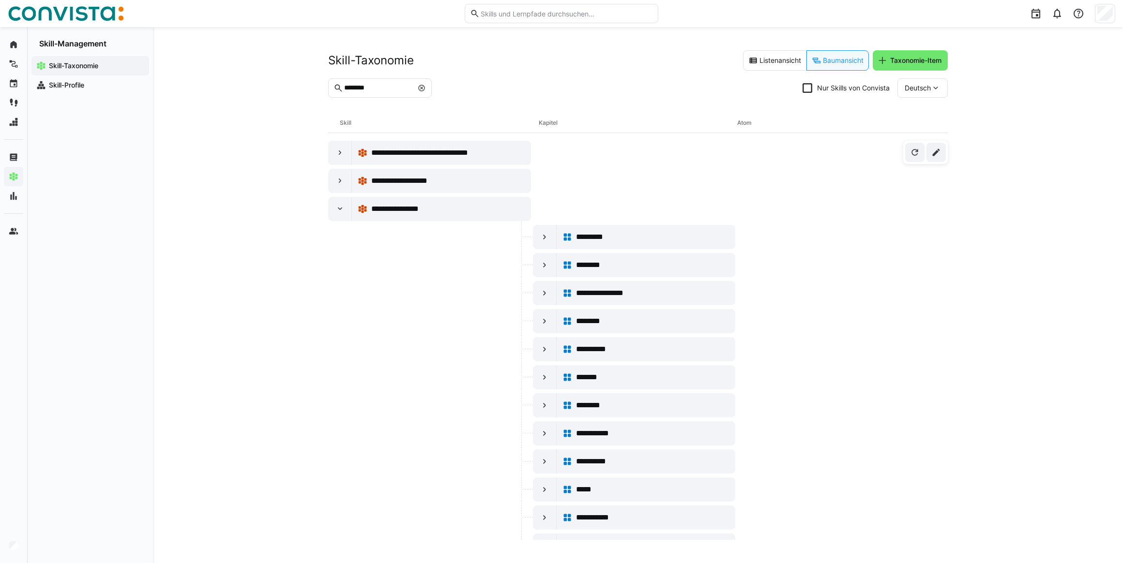
click at [425, 89] on eds-icon at bounding box center [422, 88] width 8 height 8
click at [382, 91] on input "********" at bounding box center [378, 88] width 70 height 9
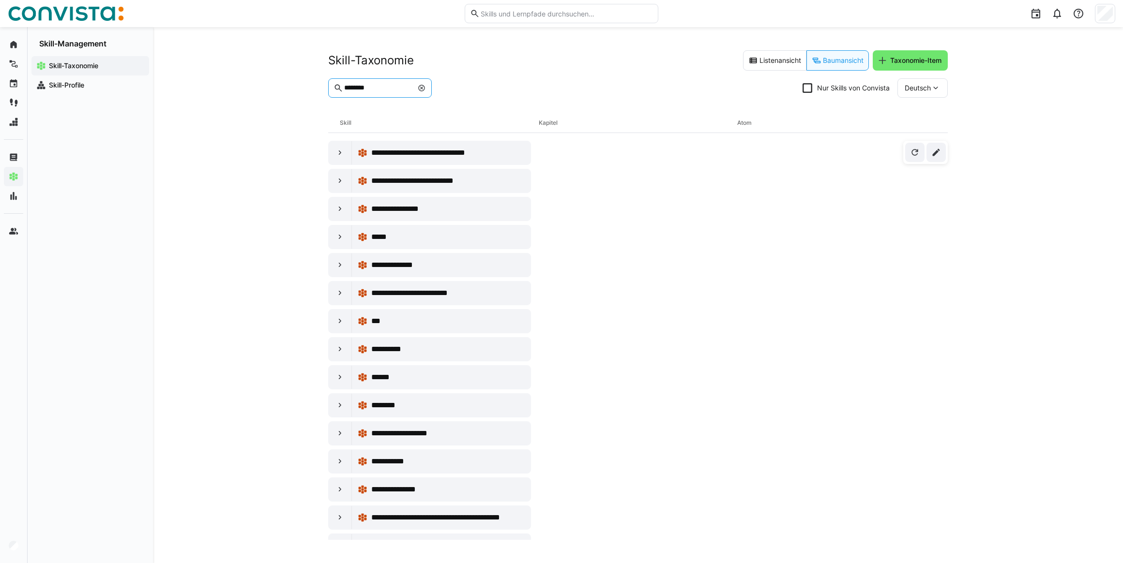
type input "********"
click at [425, 88] on eds-icon at bounding box center [422, 88] width 8 height 8
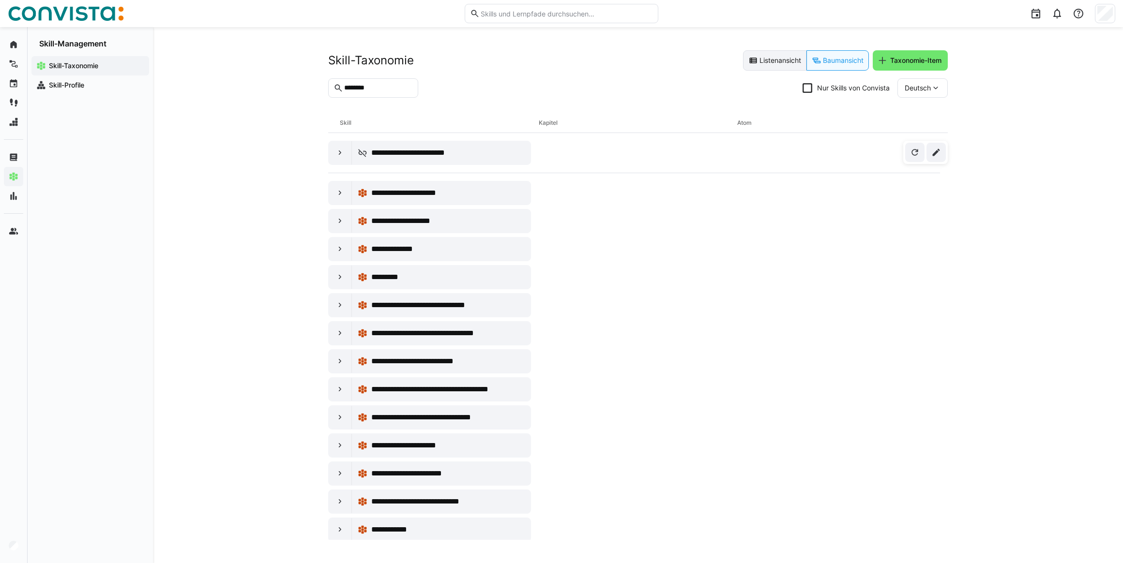
click at [774, 63] on eds-button-option "Listenansicht" at bounding box center [774, 60] width 63 height 20
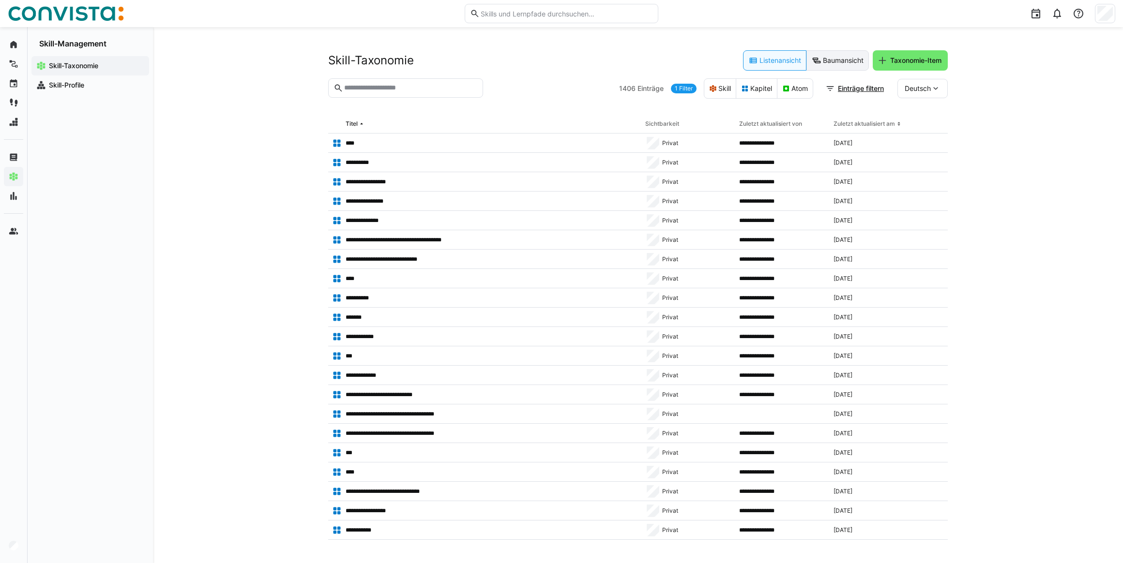
click at [818, 63] on eds-icon at bounding box center [816, 61] width 10 height 10
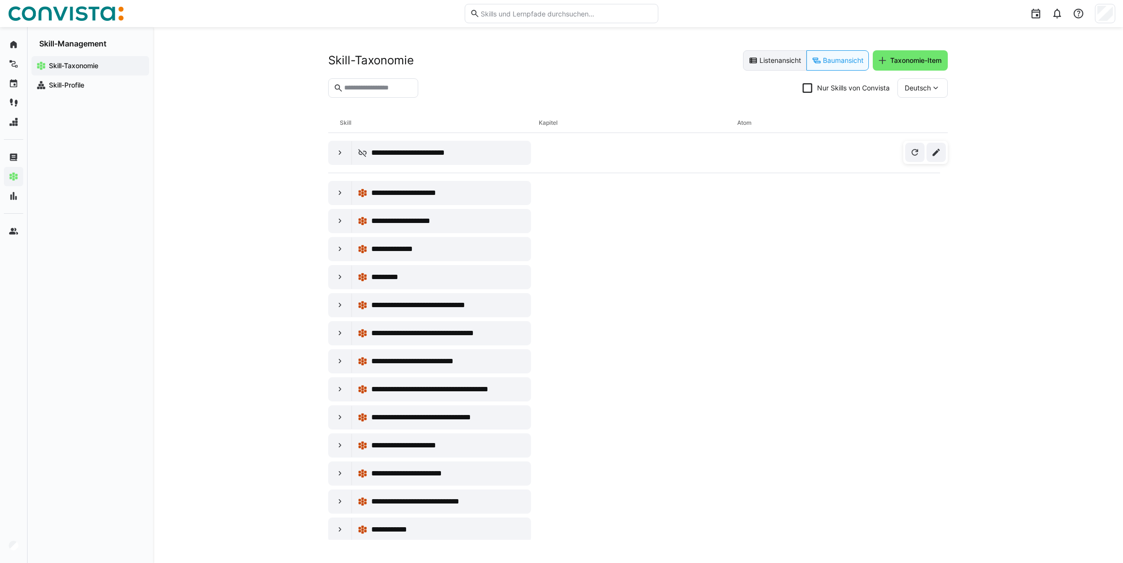
click at [779, 62] on eds-button-option "Listenansicht" at bounding box center [774, 60] width 63 height 20
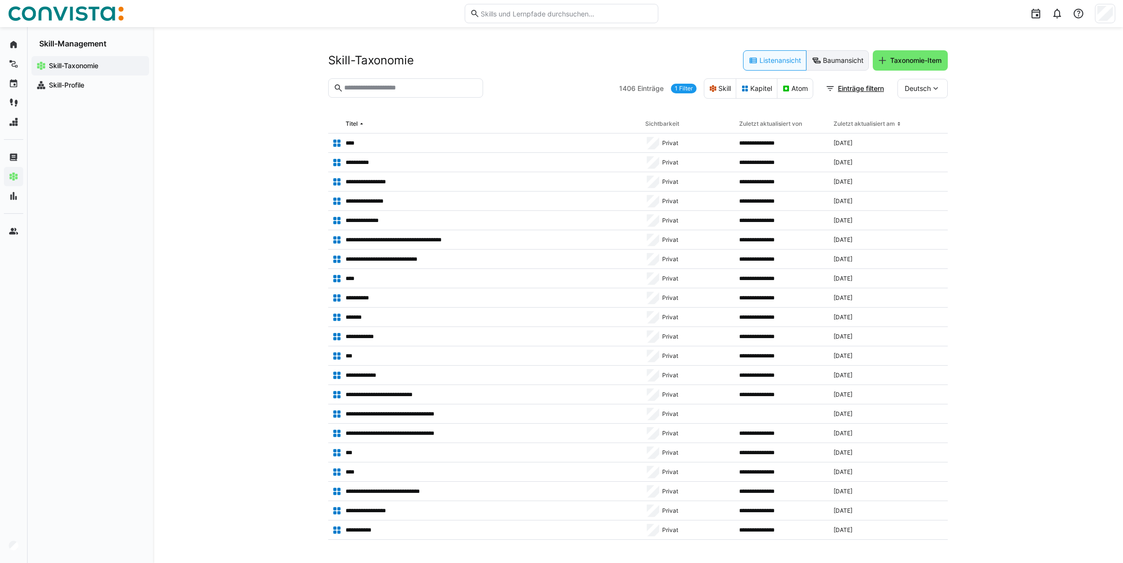
click at [825, 58] on eds-button-option "Baumansicht" at bounding box center [837, 60] width 62 height 20
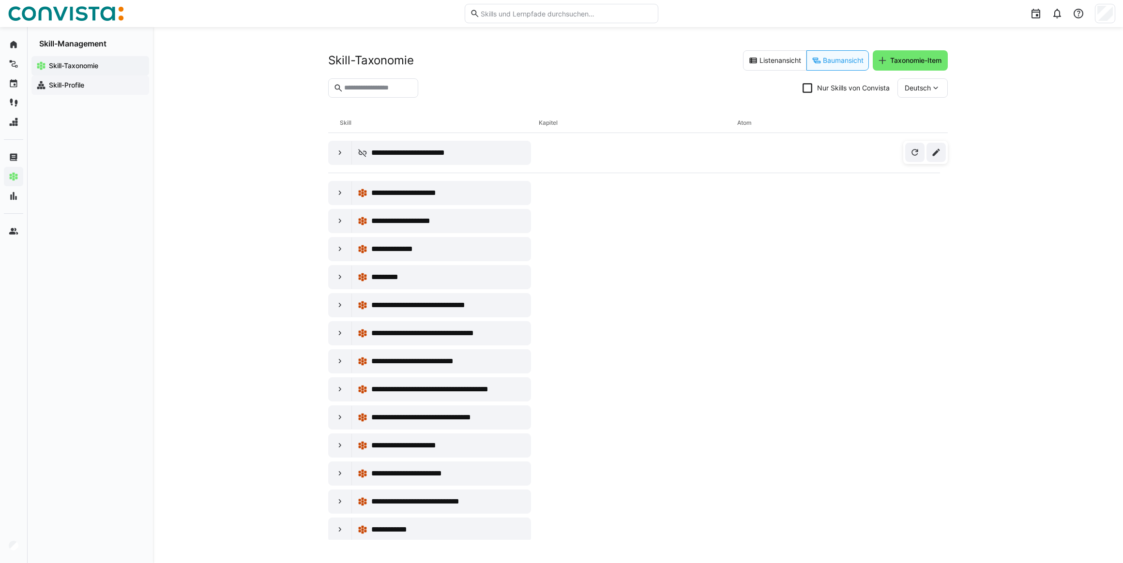
click at [0, 0] on app-navigation-label "Skill-Profile" at bounding box center [0, 0] width 0 height 0
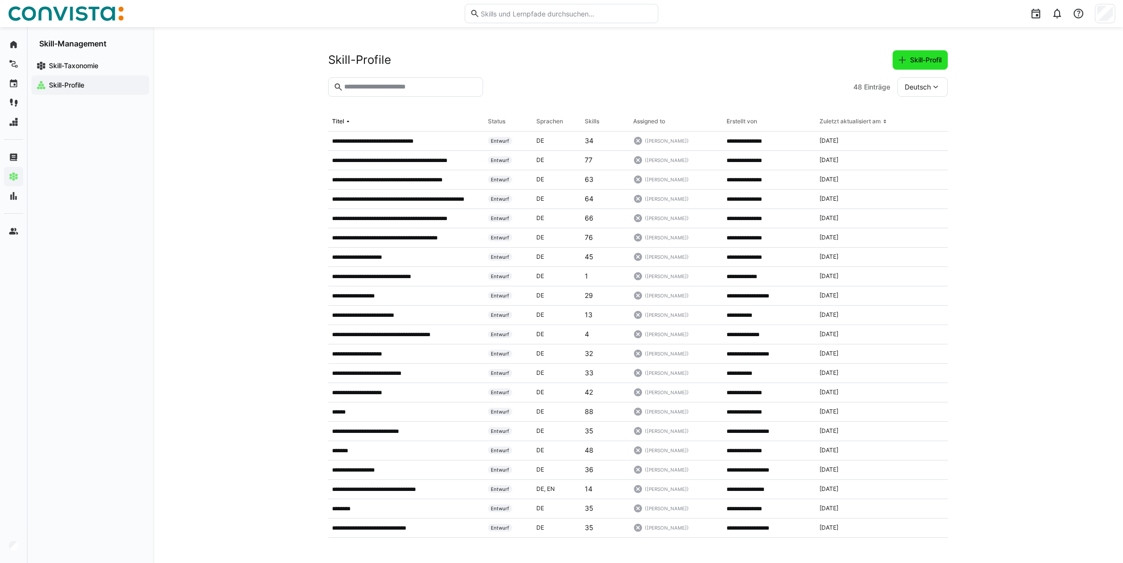
click at [928, 59] on span "Skill-Profil" at bounding box center [925, 60] width 34 height 10
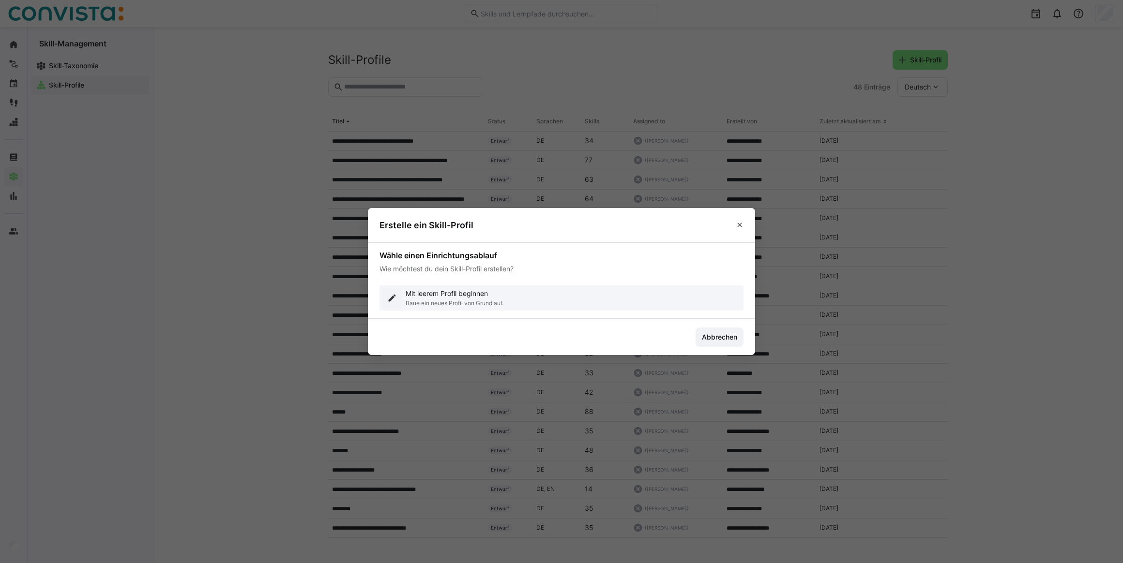
click at [449, 295] on p "Mit leerem Profil beginnen" at bounding box center [454, 294] width 98 height 10
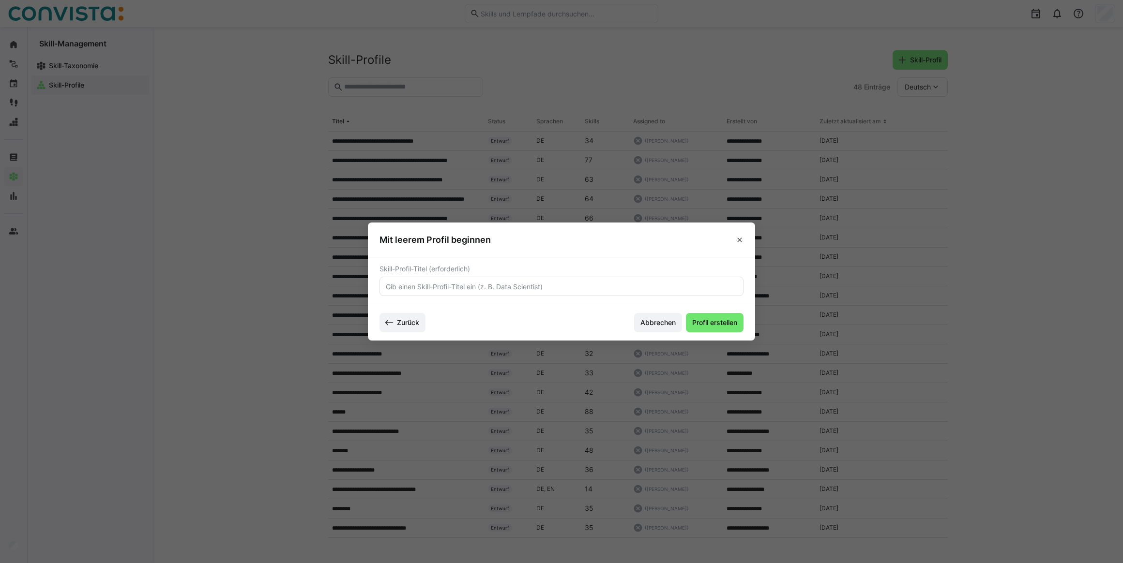
click at [506, 286] on input "text" at bounding box center [561, 286] width 353 height 9
type input "Test"
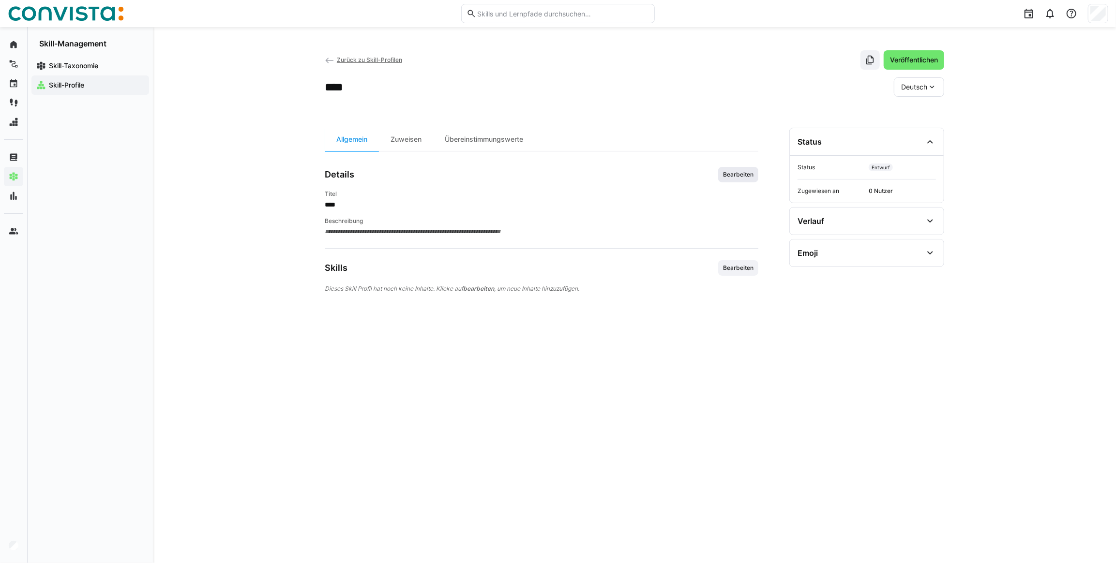
click at [747, 173] on span "Bearbeiten" at bounding box center [738, 175] width 32 height 8
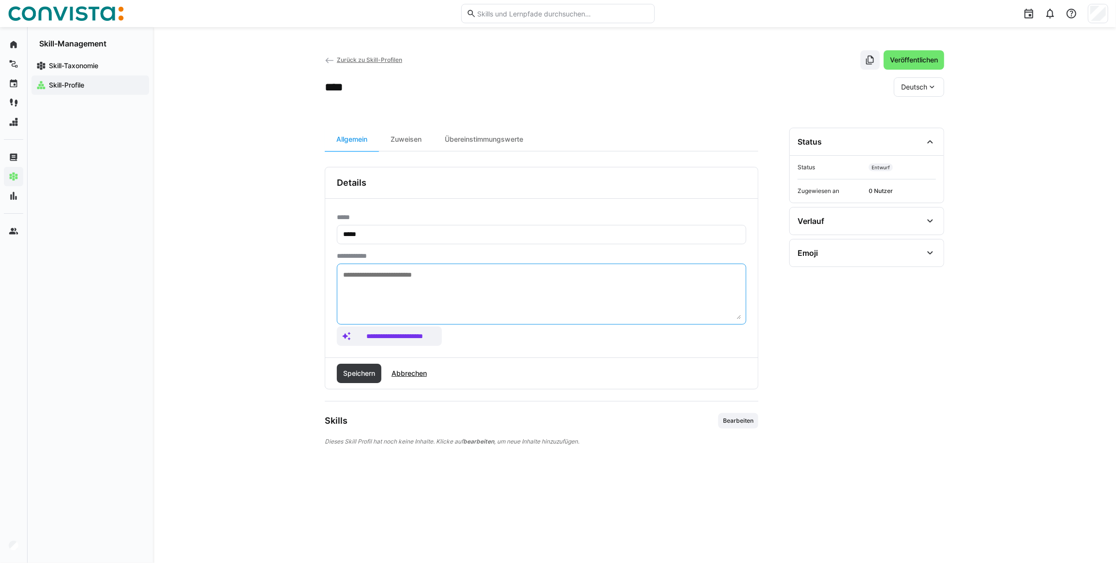
click at [383, 283] on textarea at bounding box center [541, 294] width 399 height 50
click at [411, 374] on span "Abbrechen" at bounding box center [409, 374] width 38 height 10
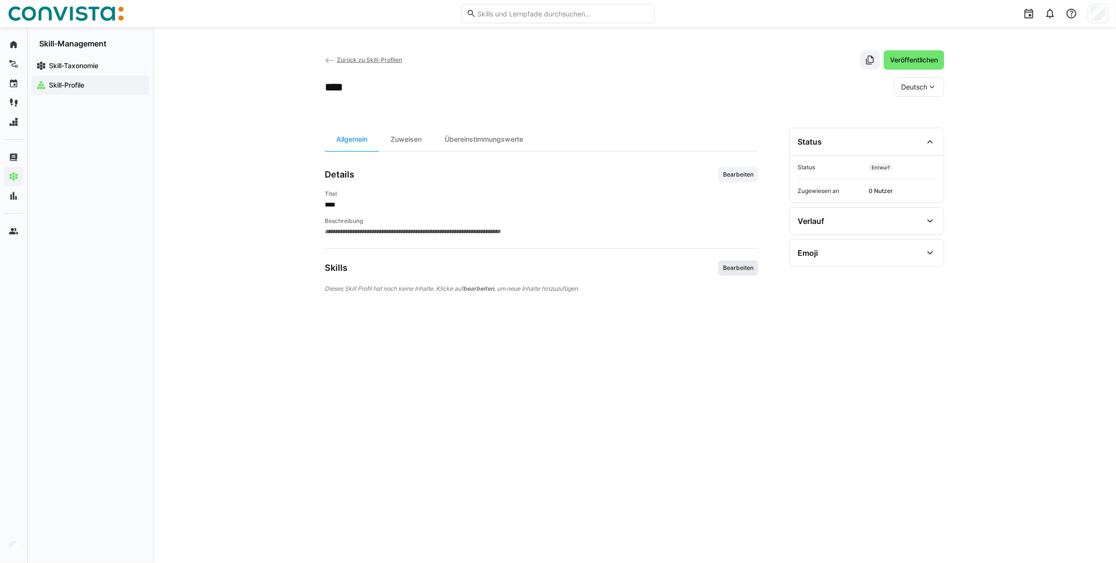
click at [743, 269] on span "Bearbeiten" at bounding box center [738, 268] width 32 height 8
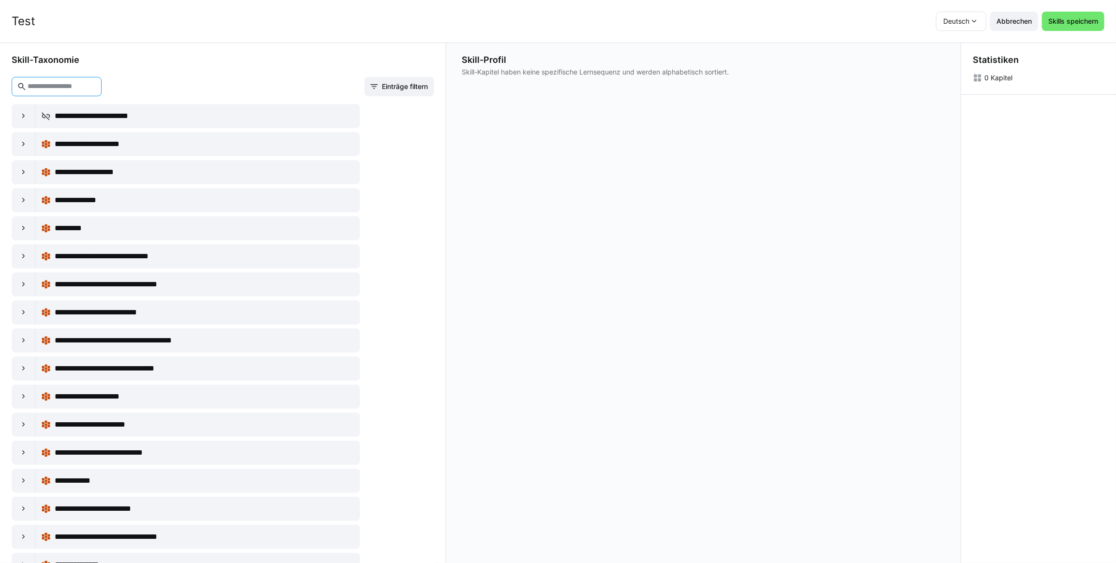
click at [60, 90] on input "text" at bounding box center [62, 86] width 70 height 9
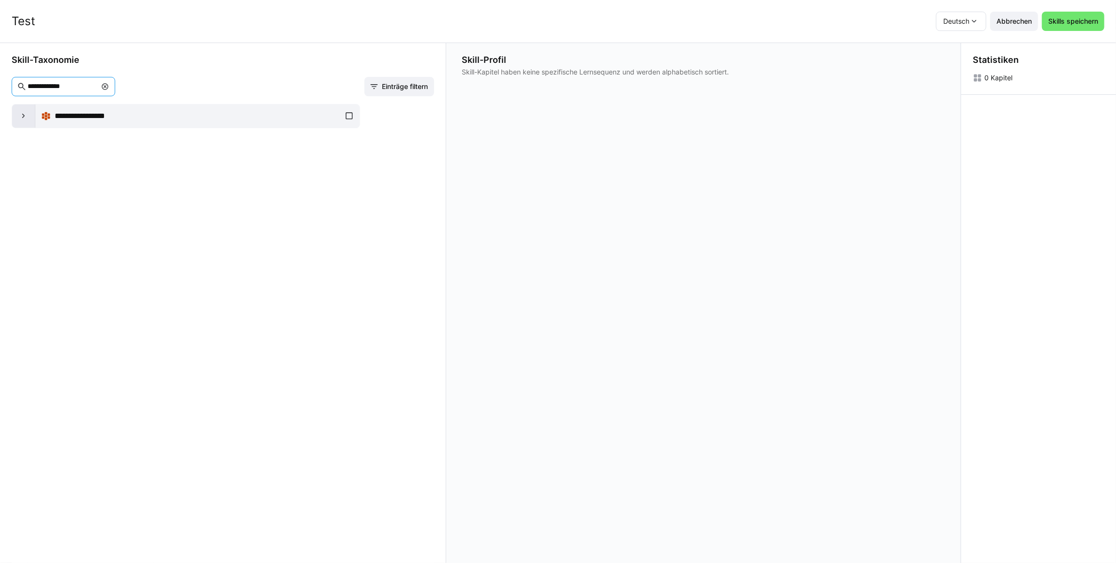
type input "**********"
click at [20, 118] on eds-icon at bounding box center [24, 116] width 10 height 10
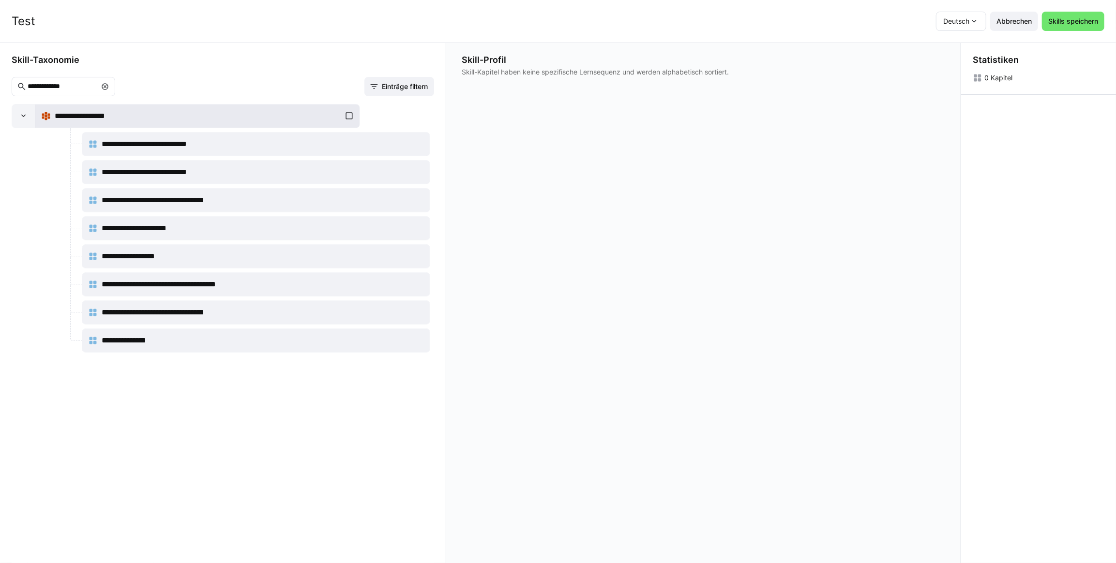
click at [345, 117] on div "**********" at bounding box center [197, 115] width 313 height 19
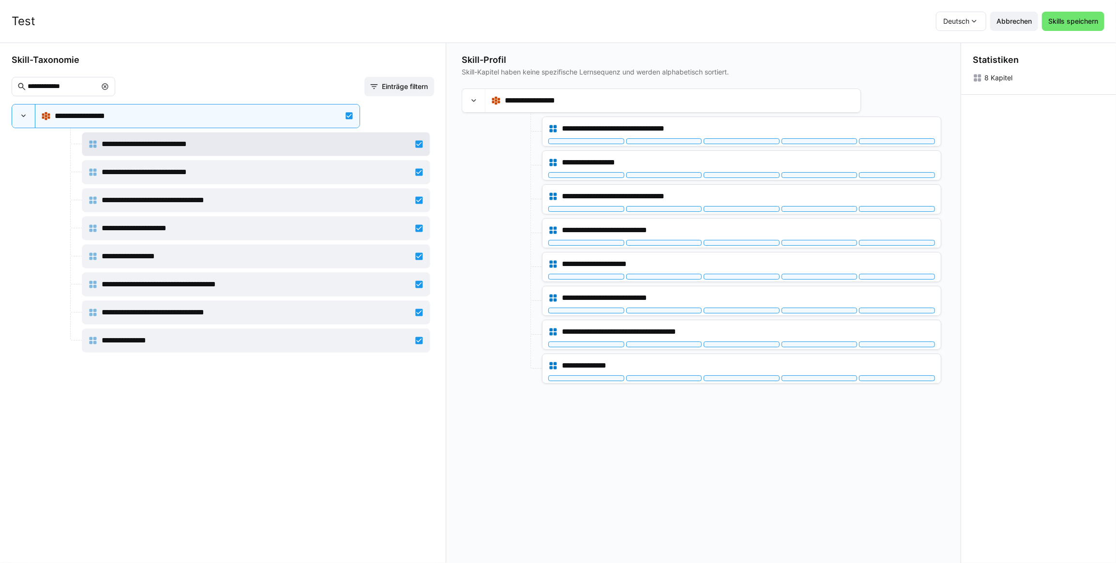
click at [418, 143] on div "**********" at bounding box center [256, 144] width 336 height 19
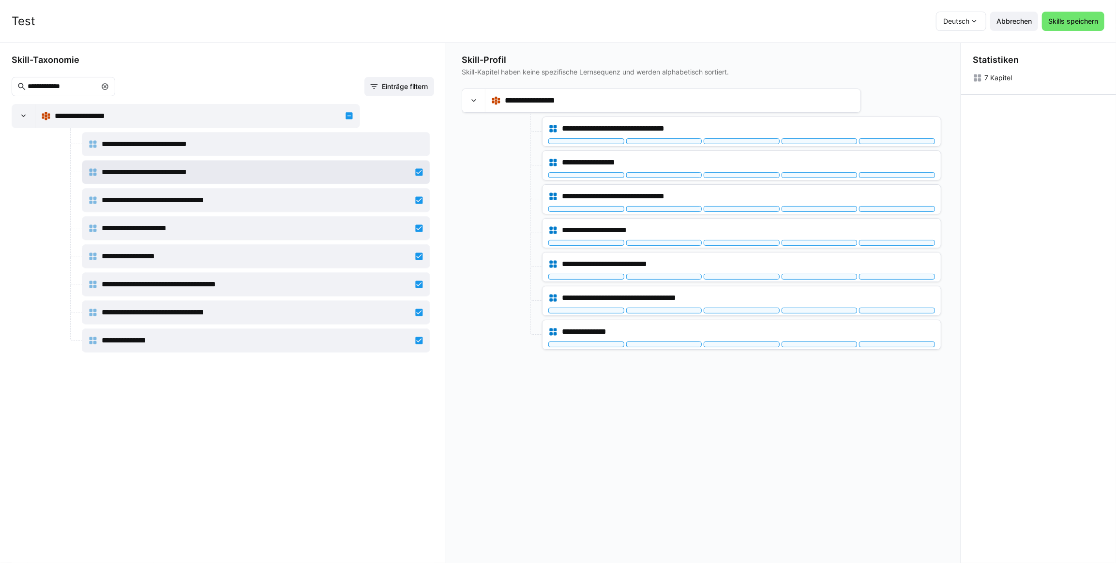
click at [416, 171] on div "**********" at bounding box center [256, 172] width 336 height 19
click at [418, 143] on div "**********" at bounding box center [256, 144] width 336 height 19
click at [418, 169] on div "**********" at bounding box center [256, 172] width 336 height 19
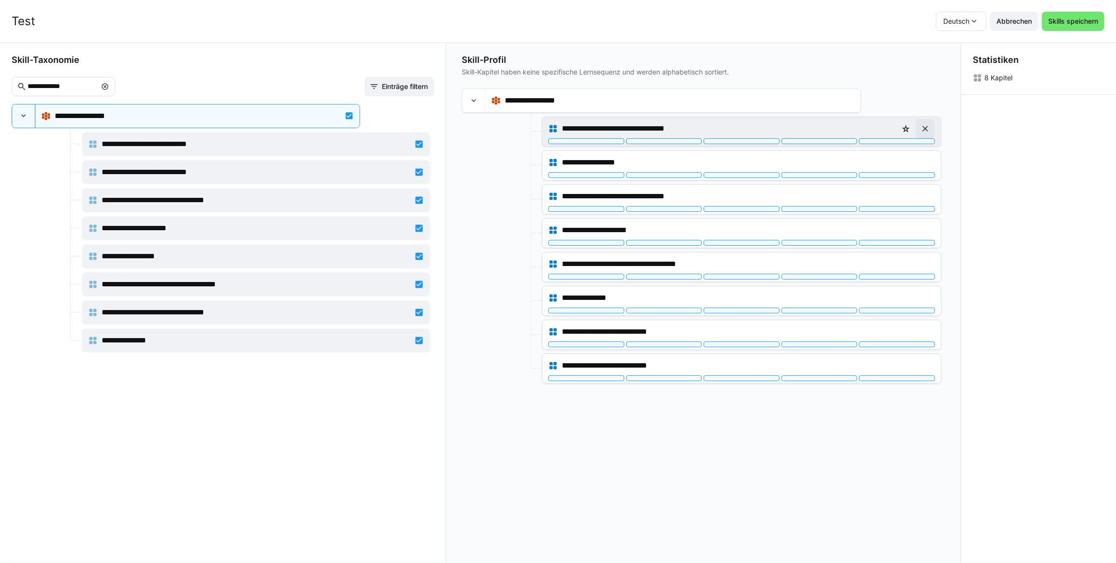
click at [924, 131] on eds-icon at bounding box center [925, 129] width 10 height 10
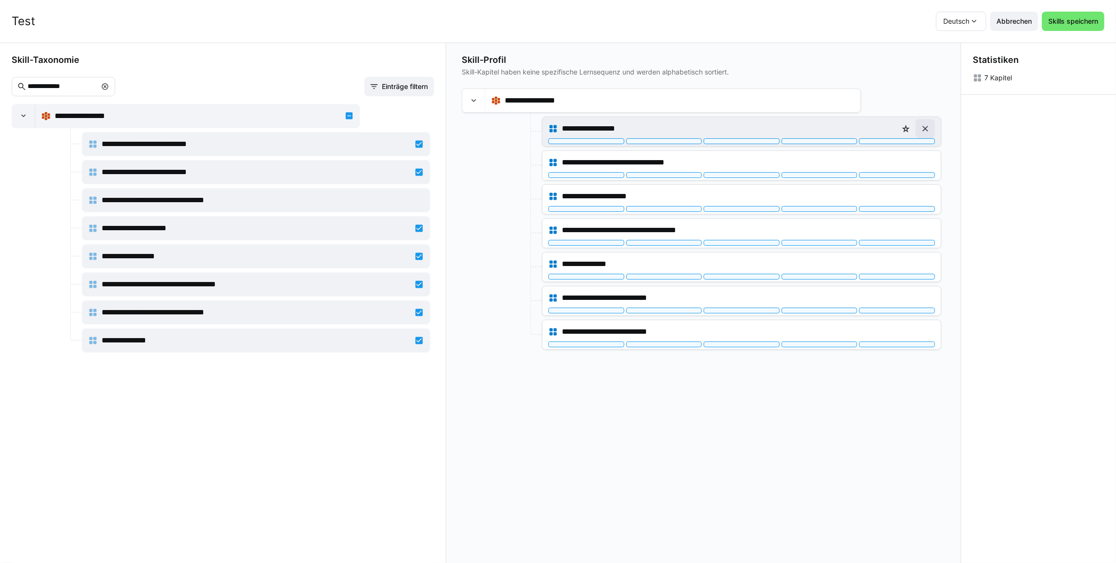
click at [927, 131] on eds-icon at bounding box center [925, 129] width 10 height 10
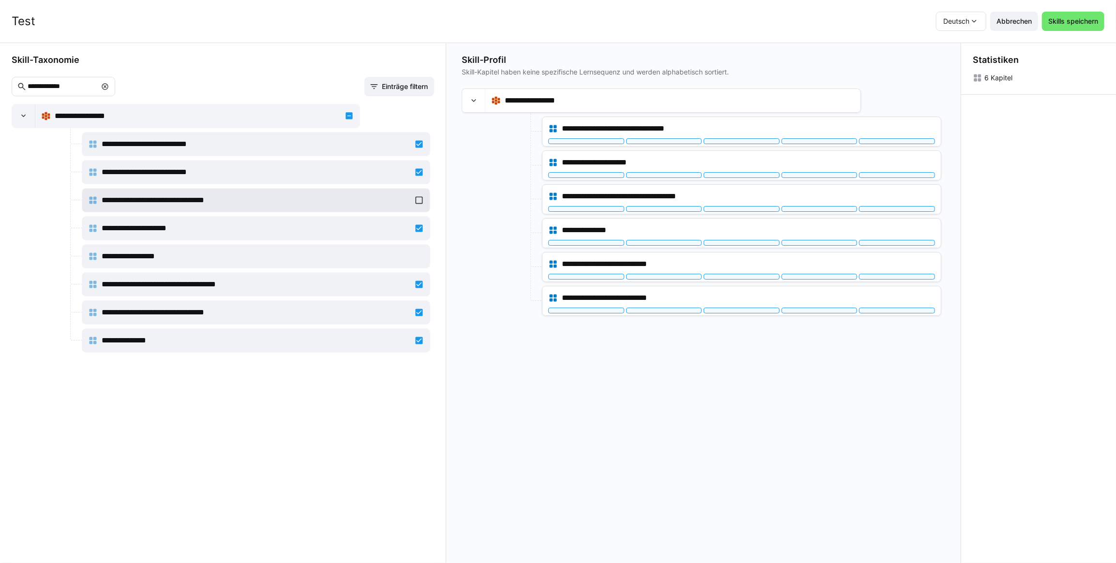
click at [416, 201] on div "**********" at bounding box center [256, 200] width 336 height 19
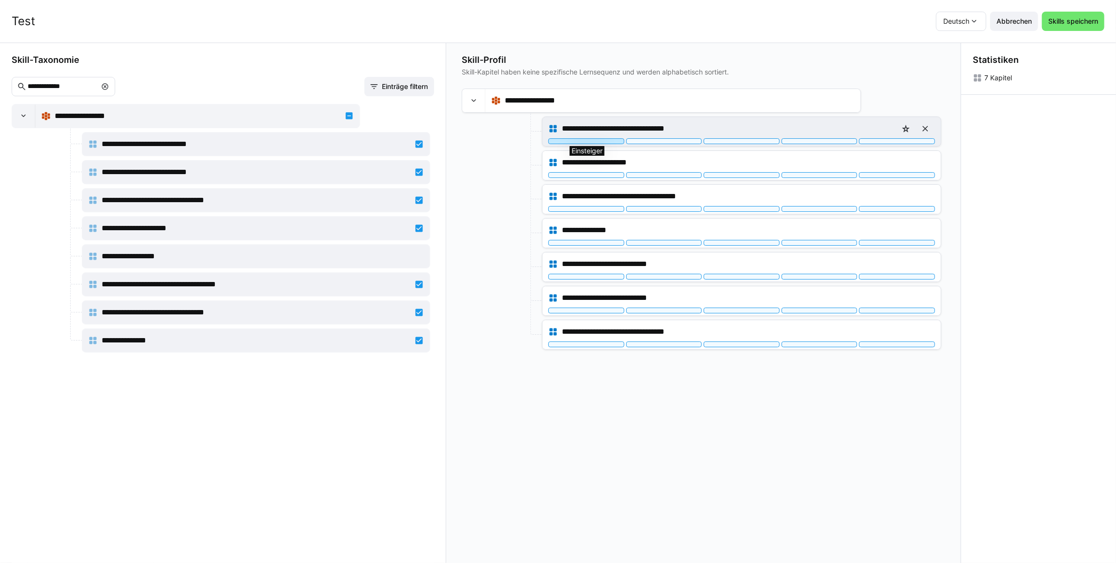
click at [601, 141] on div at bounding box center [586, 141] width 76 height 6
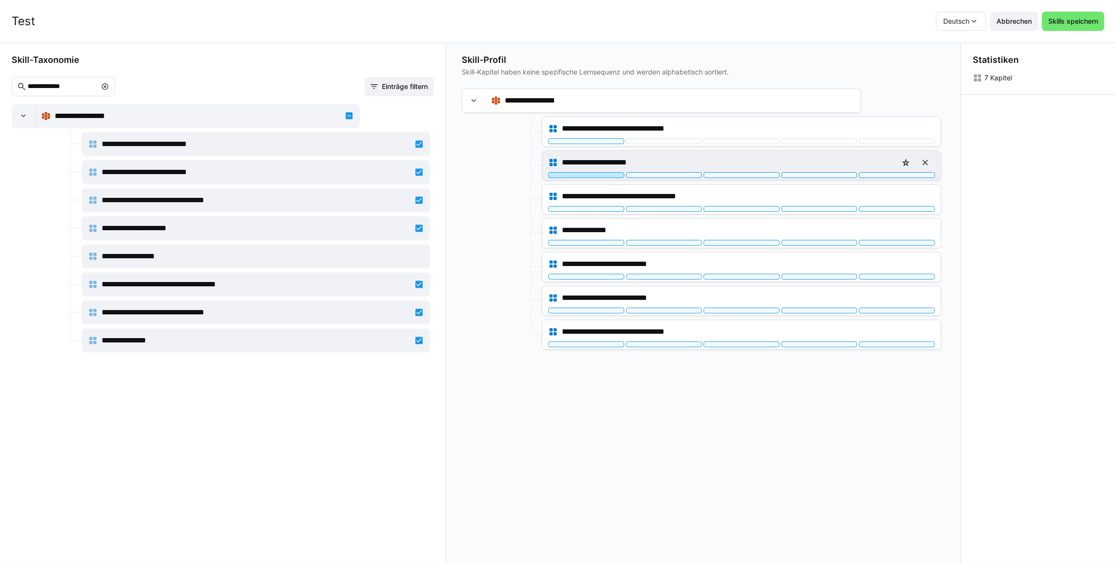
click at [595, 175] on div at bounding box center [586, 175] width 76 height 6
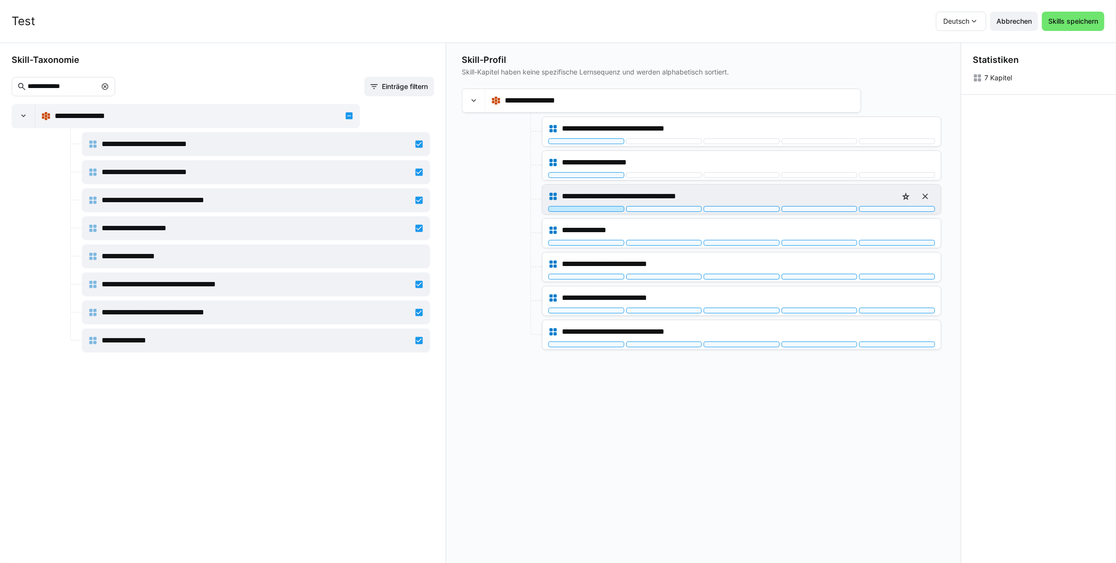
click at [595, 210] on div at bounding box center [586, 209] width 76 height 6
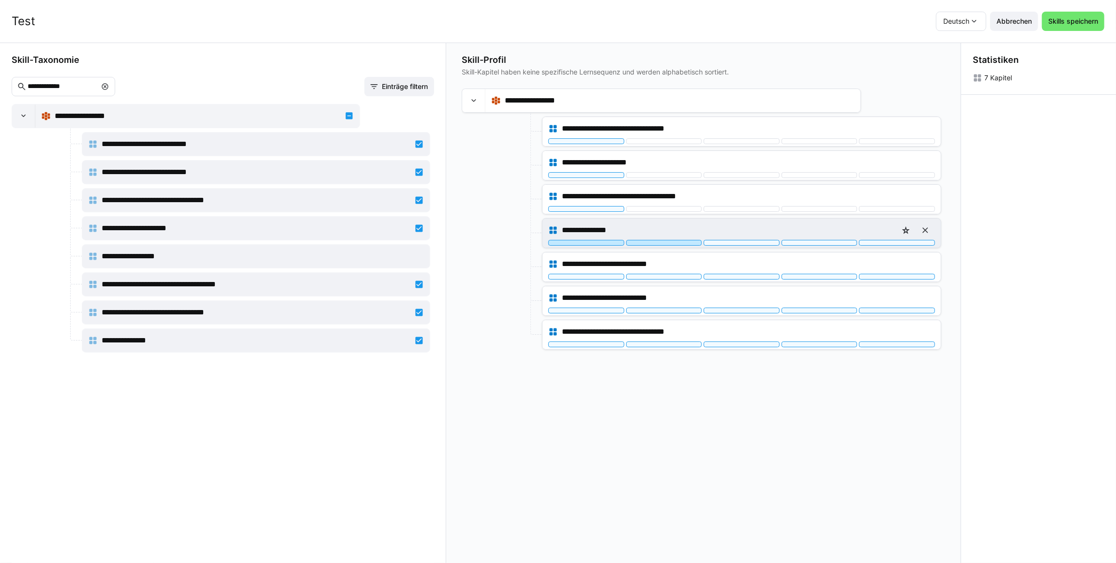
click at [639, 243] on div at bounding box center [664, 243] width 76 height 6
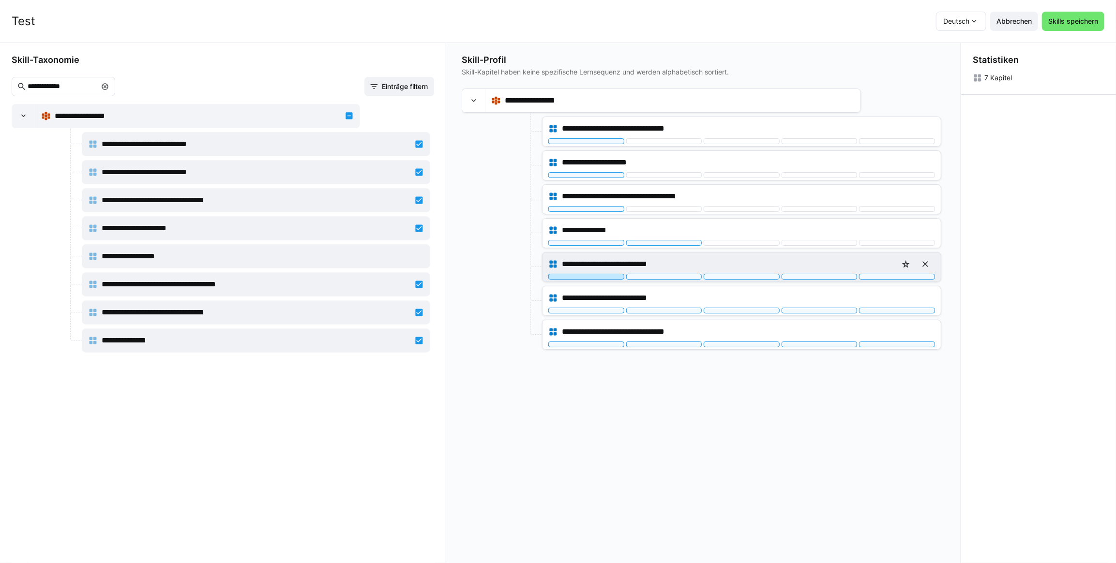
click at [585, 275] on div at bounding box center [586, 277] width 76 height 6
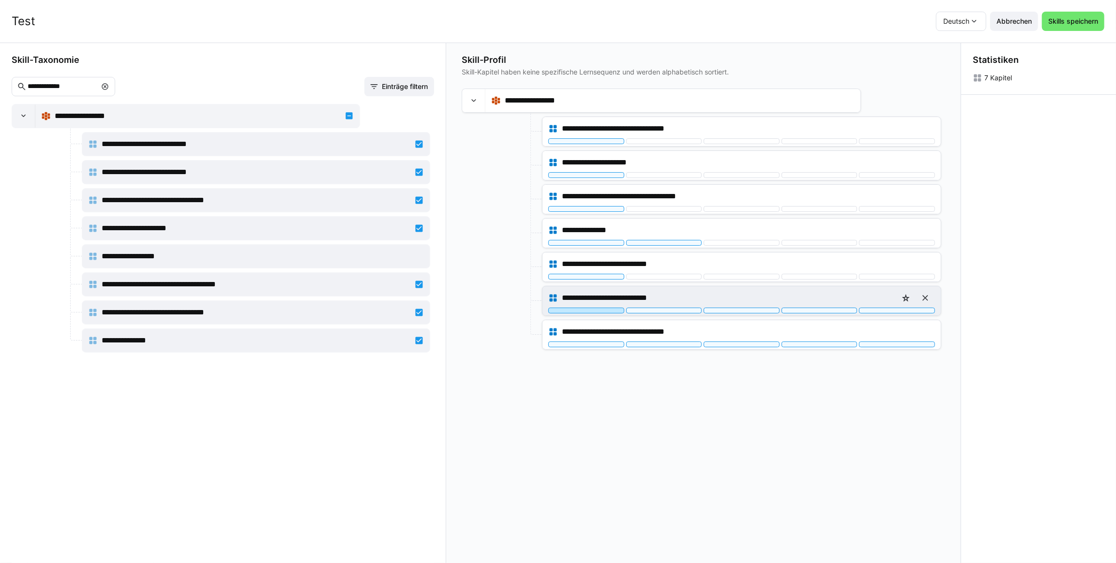
click at [585, 311] on div at bounding box center [586, 311] width 76 height 6
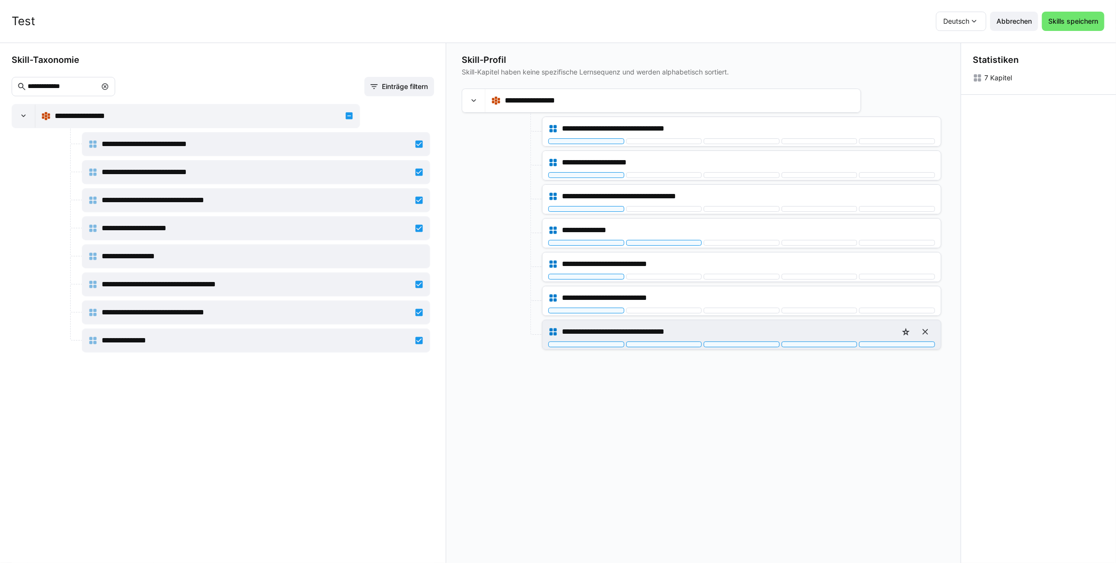
click at [656, 340] on div "**********" at bounding box center [741, 331] width 387 height 19
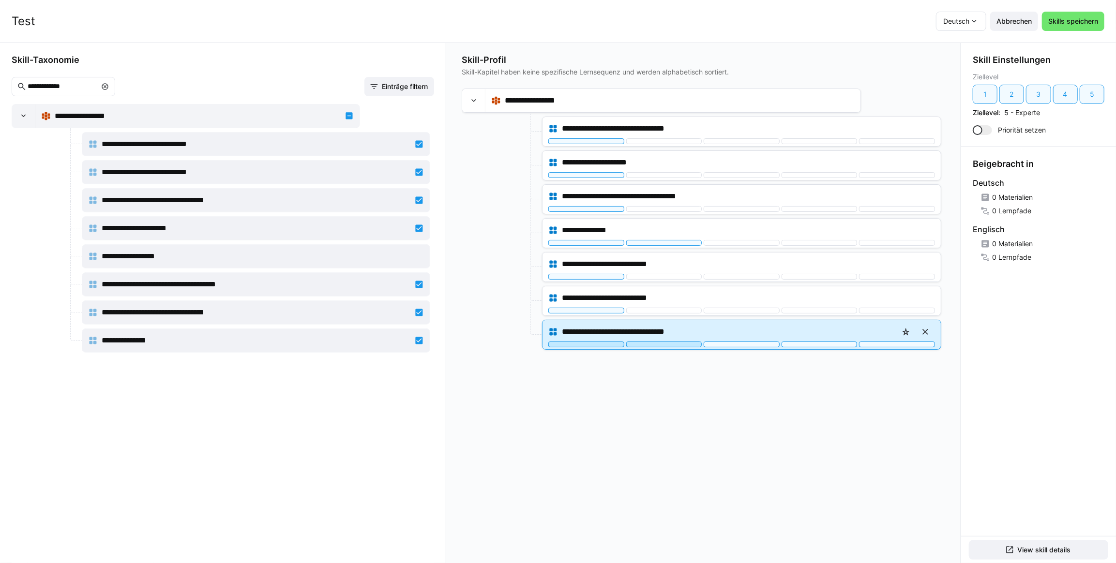
click at [657, 345] on div at bounding box center [664, 345] width 76 height 6
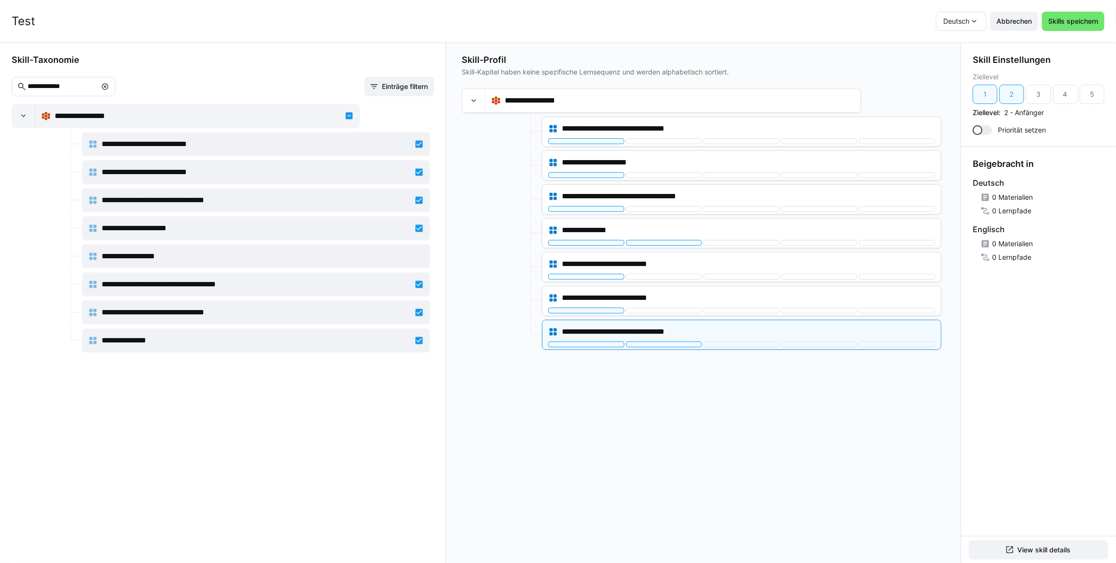
click at [634, 385] on app-skill-profile-content-builder-content-tree "**********" at bounding box center [703, 326] width 483 height 475
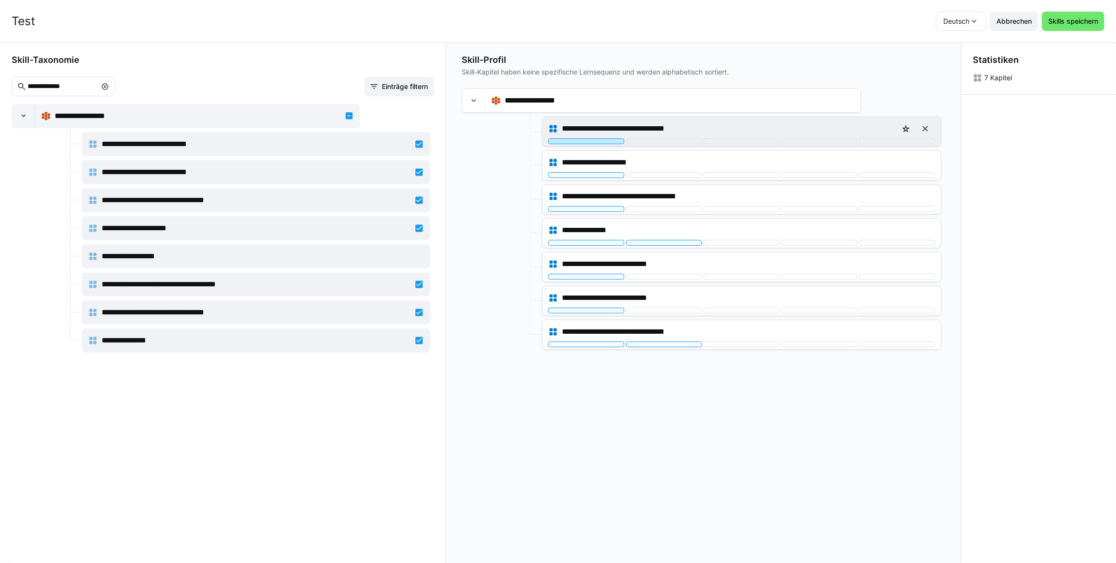
click at [587, 142] on div at bounding box center [586, 141] width 76 height 6
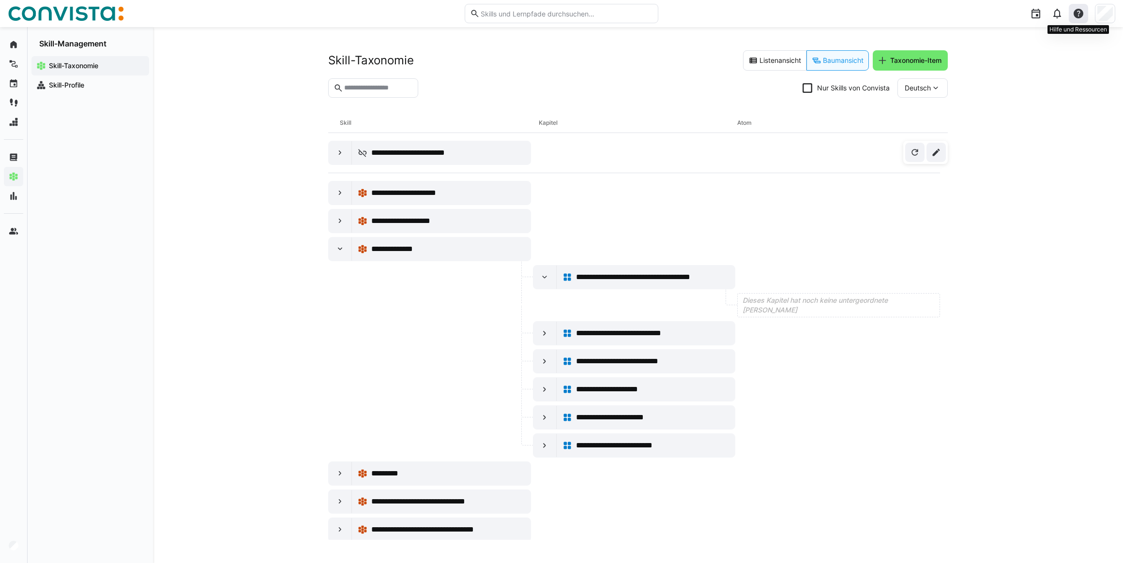
click at [1081, 16] on eds-icon at bounding box center [1078, 14] width 12 height 12
click at [1051, 42] on div "Hilfecenter besuchen" at bounding box center [1031, 39] width 67 height 10
